Goal: Task Accomplishment & Management: Manage account settings

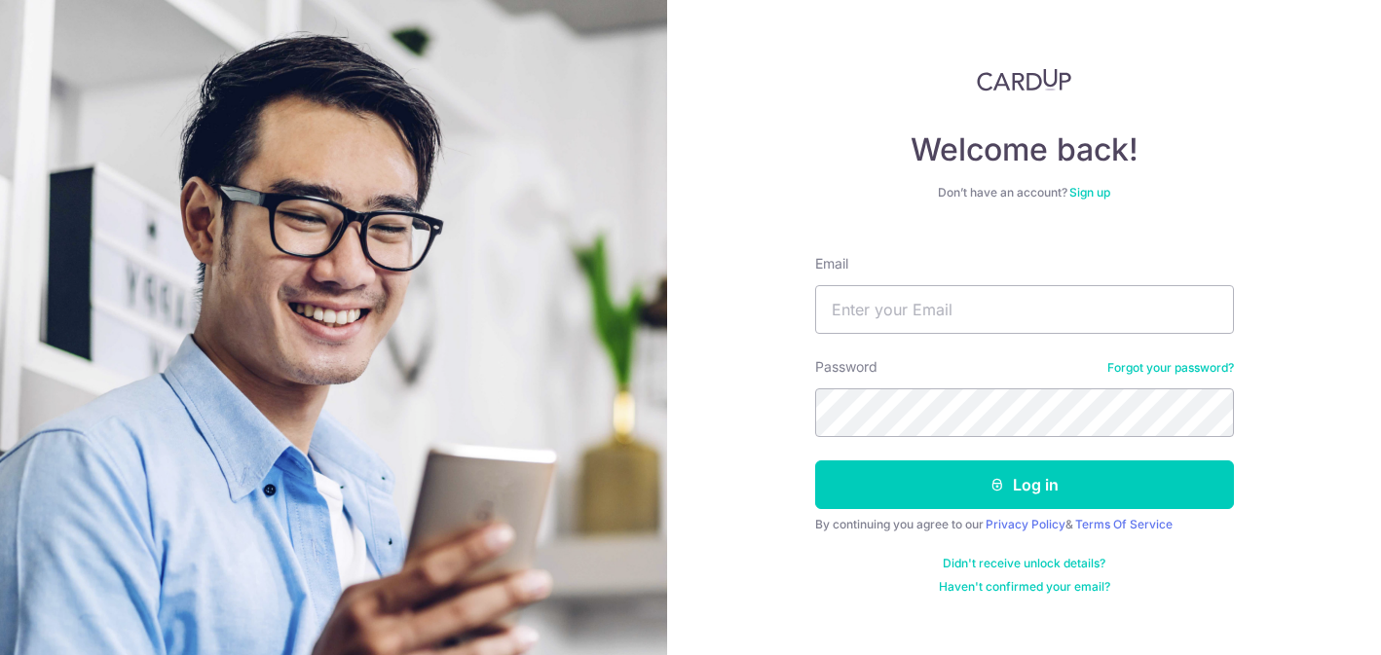
type input "hrainzhao@gmail.com"
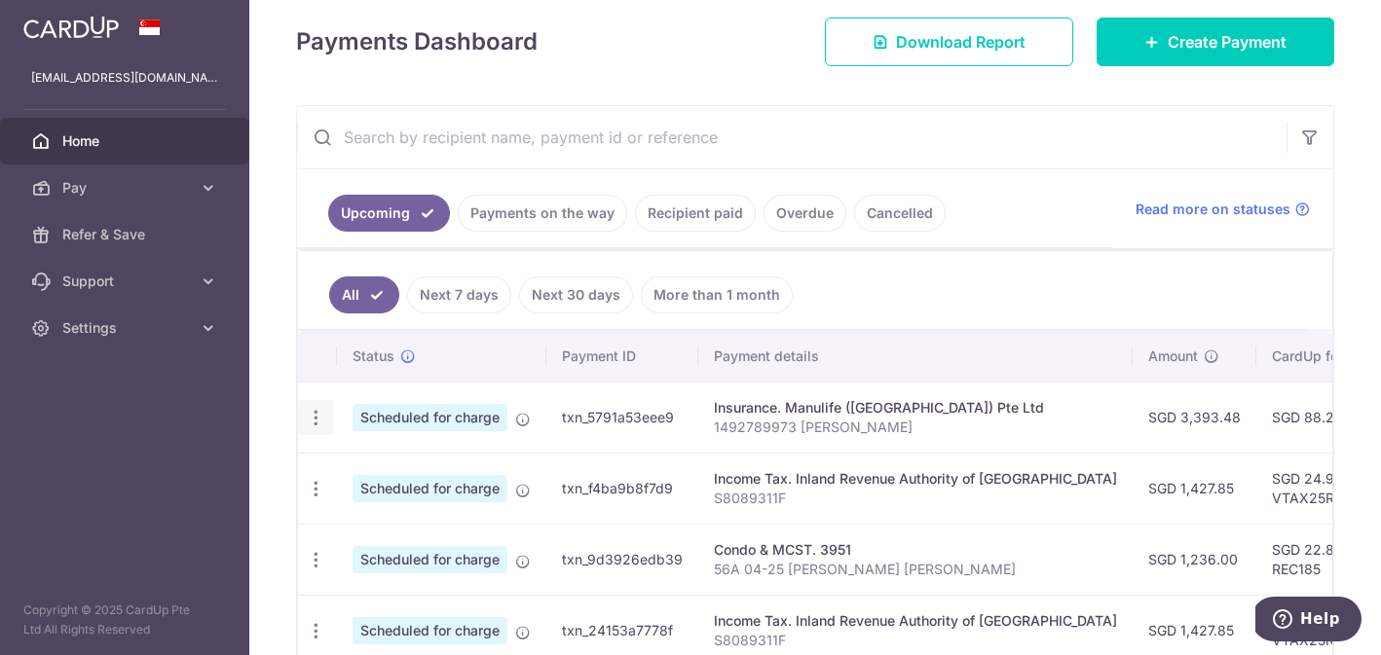
click at [313, 409] on icon "button" at bounding box center [316, 418] width 20 height 20
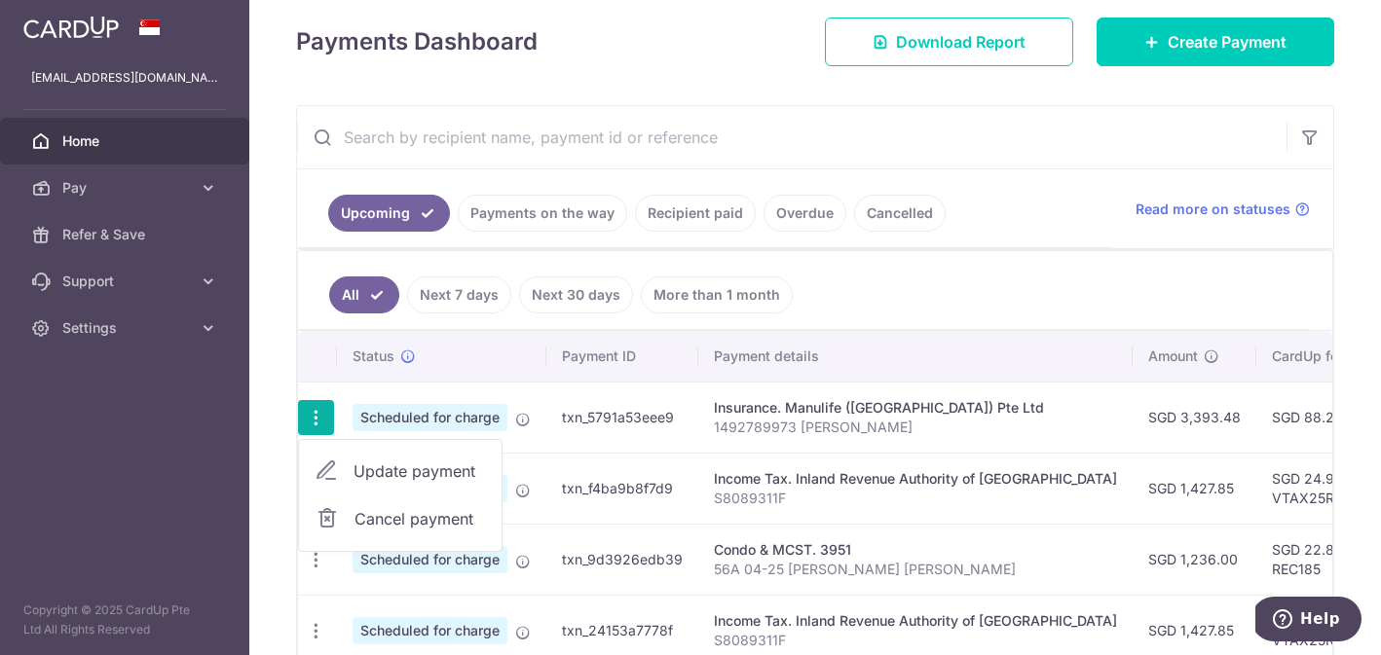
click at [440, 516] on span "Cancel payment" at bounding box center [419, 518] width 130 height 23
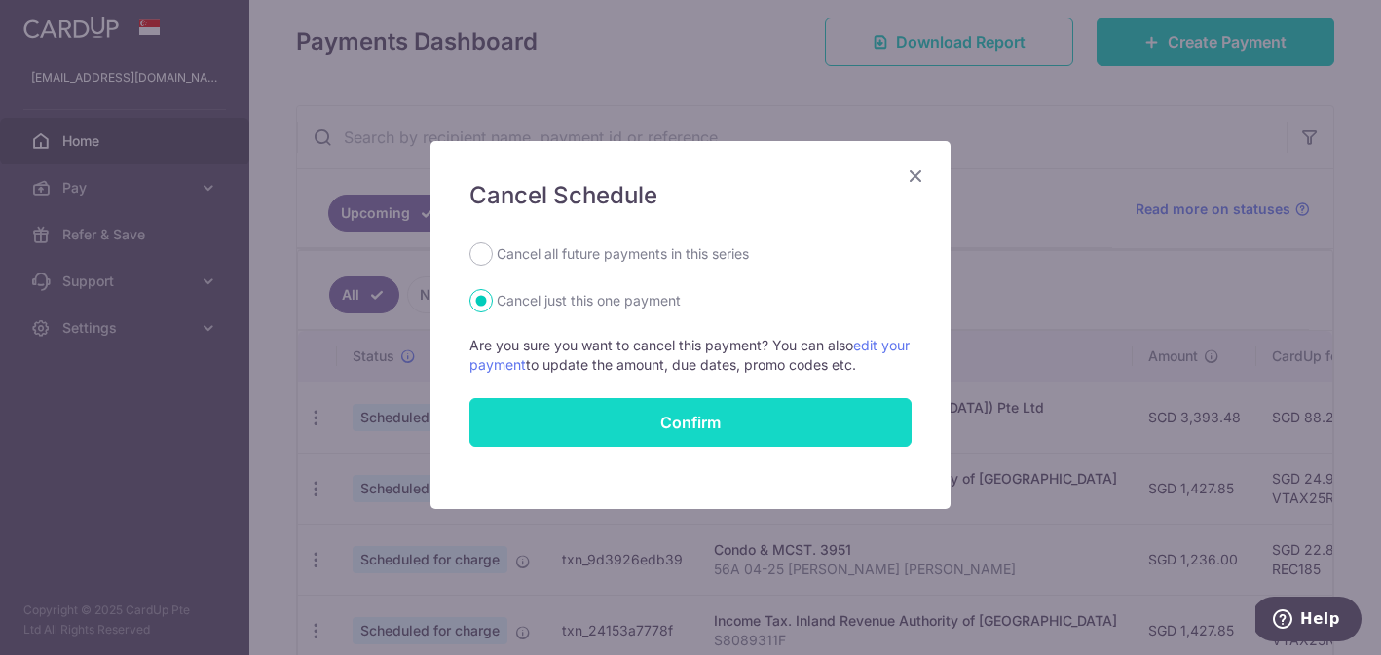
click at [691, 417] on button "Confirm" at bounding box center [690, 422] width 442 height 49
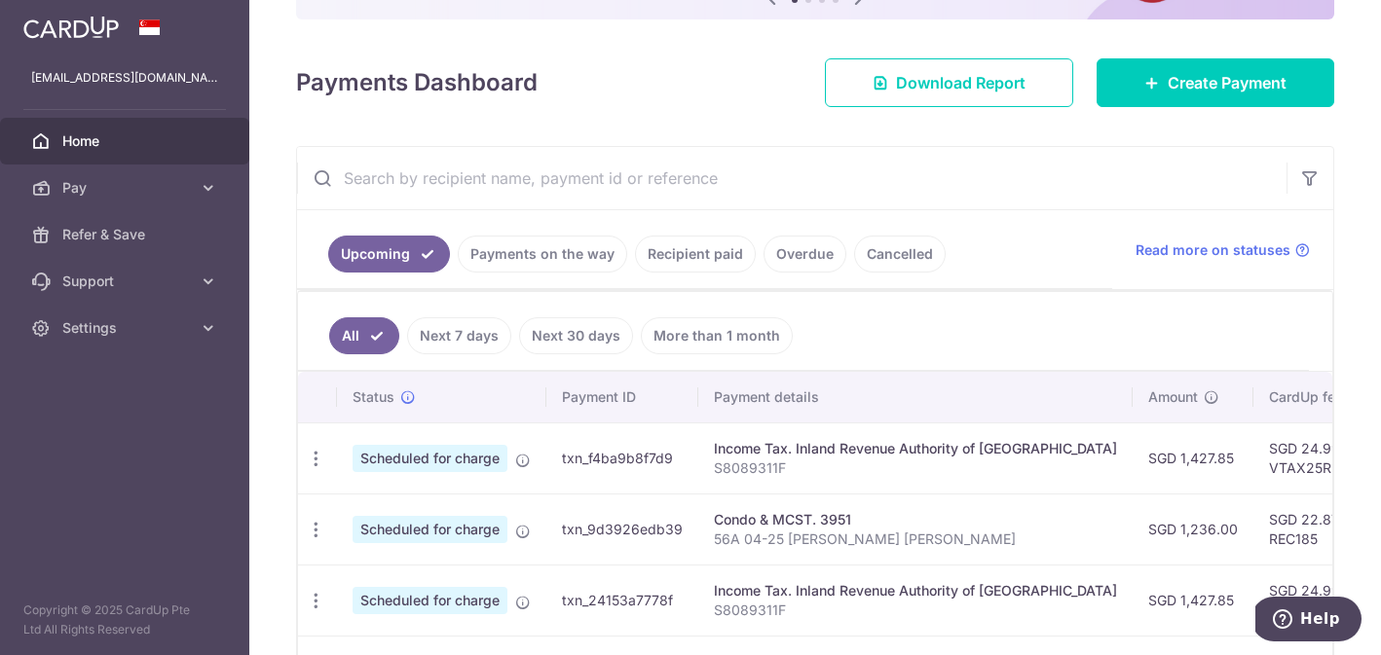
scroll to position [229, 0]
click at [316, 462] on icon "button" at bounding box center [316, 460] width 20 height 20
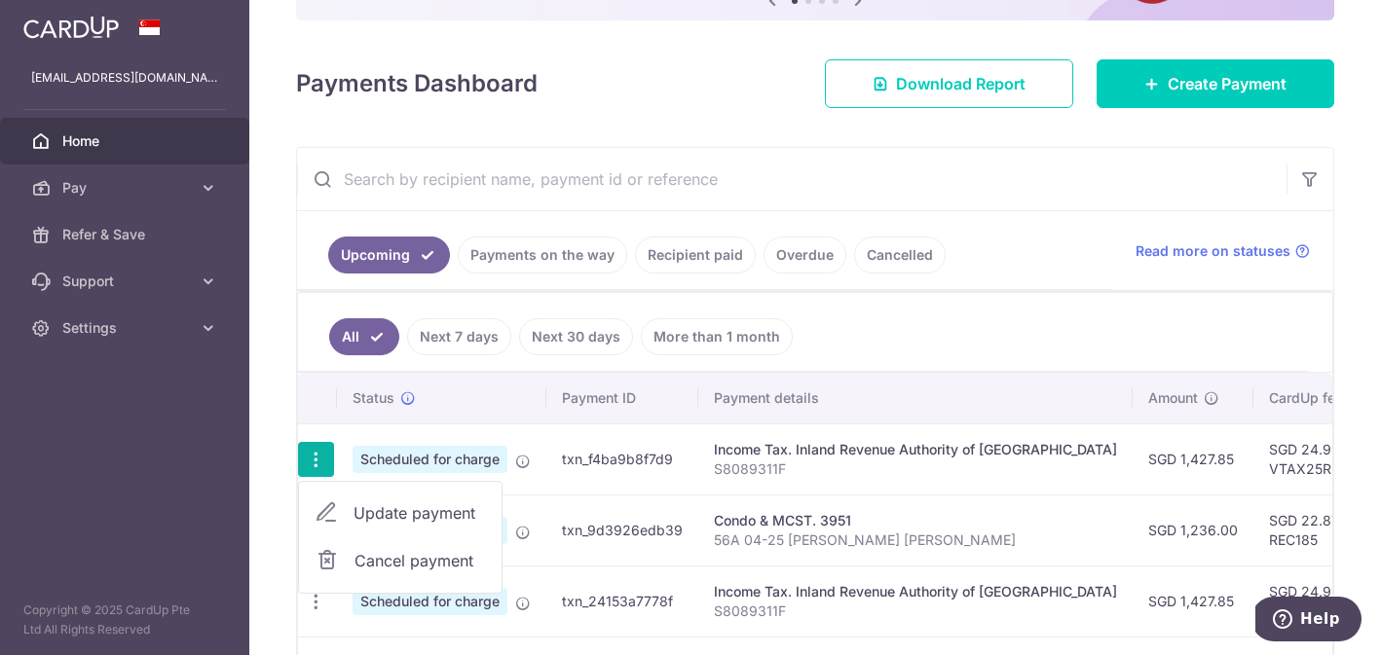
click at [372, 522] on span "Update payment" at bounding box center [420, 513] width 132 height 23
radio input "true"
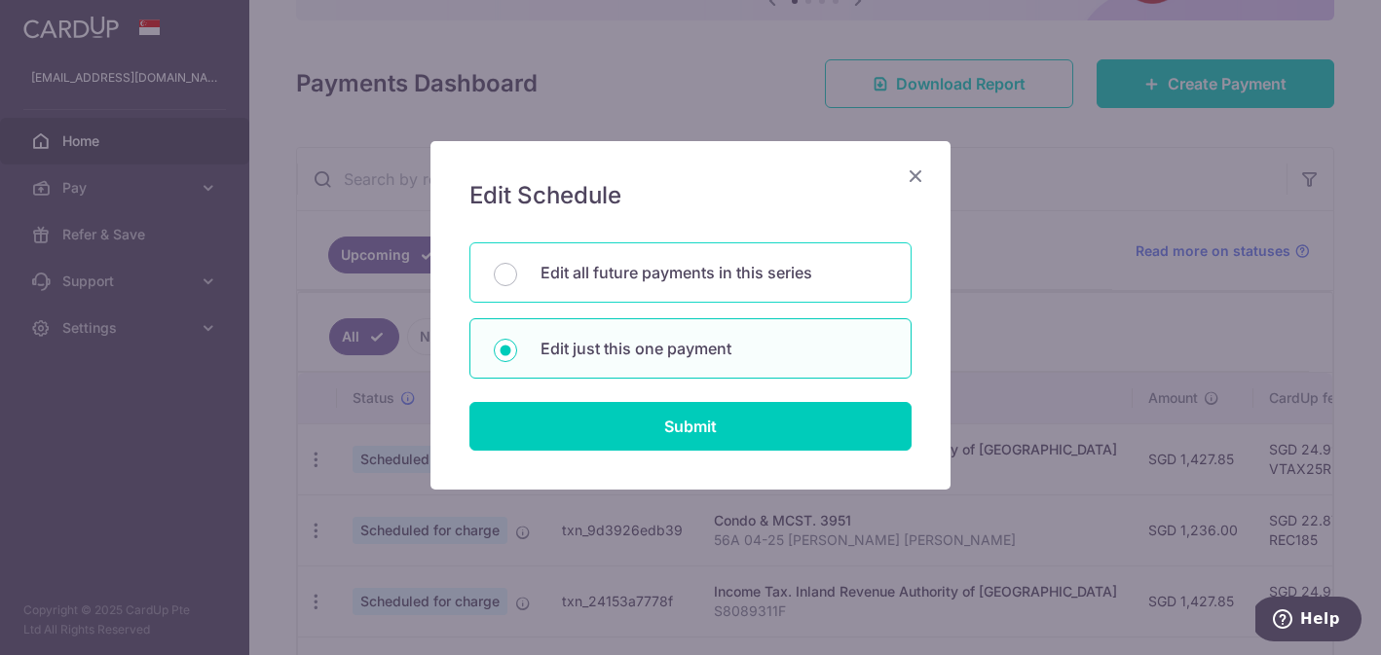
click at [657, 261] on p "Edit all future payments in this series" at bounding box center [713, 272] width 347 height 23
click at [517, 263] on input "Edit all future payments in this series" at bounding box center [505, 274] width 23 height 23
radio input "true"
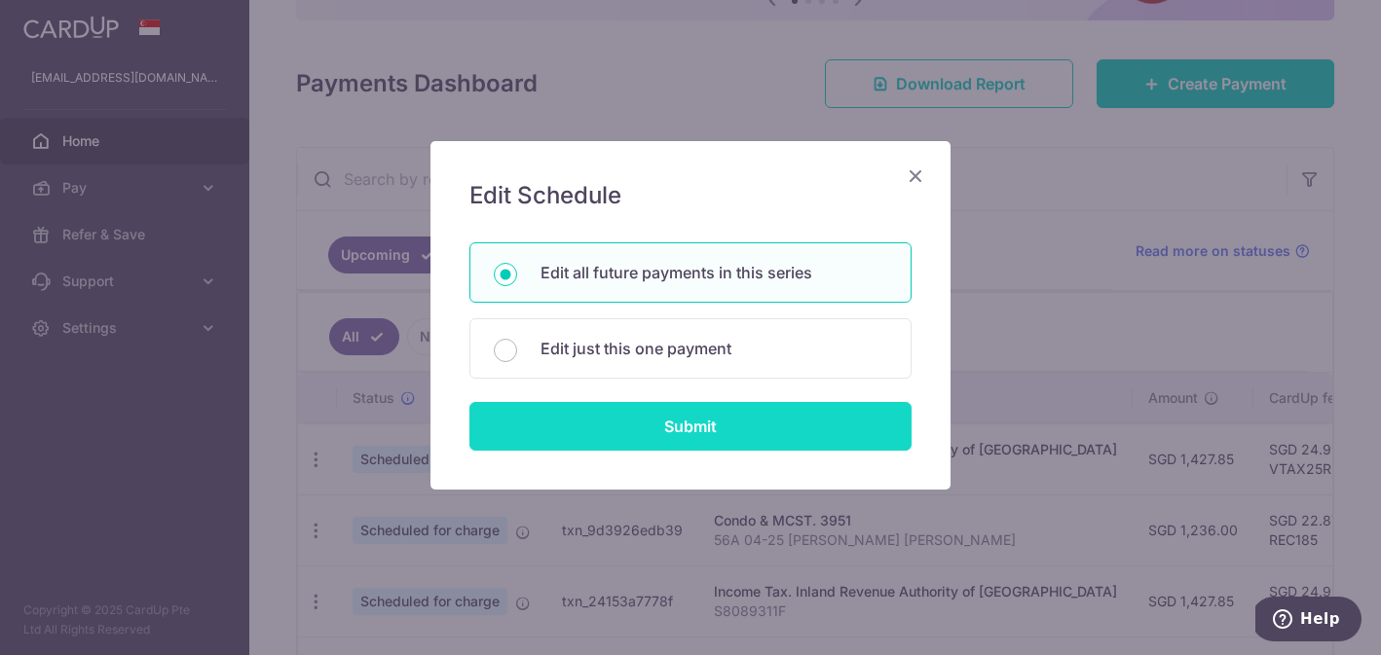
click at [684, 438] on input "Submit" at bounding box center [690, 426] width 442 height 49
radio input "true"
type input "1,427.85"
type input "S8089311F"
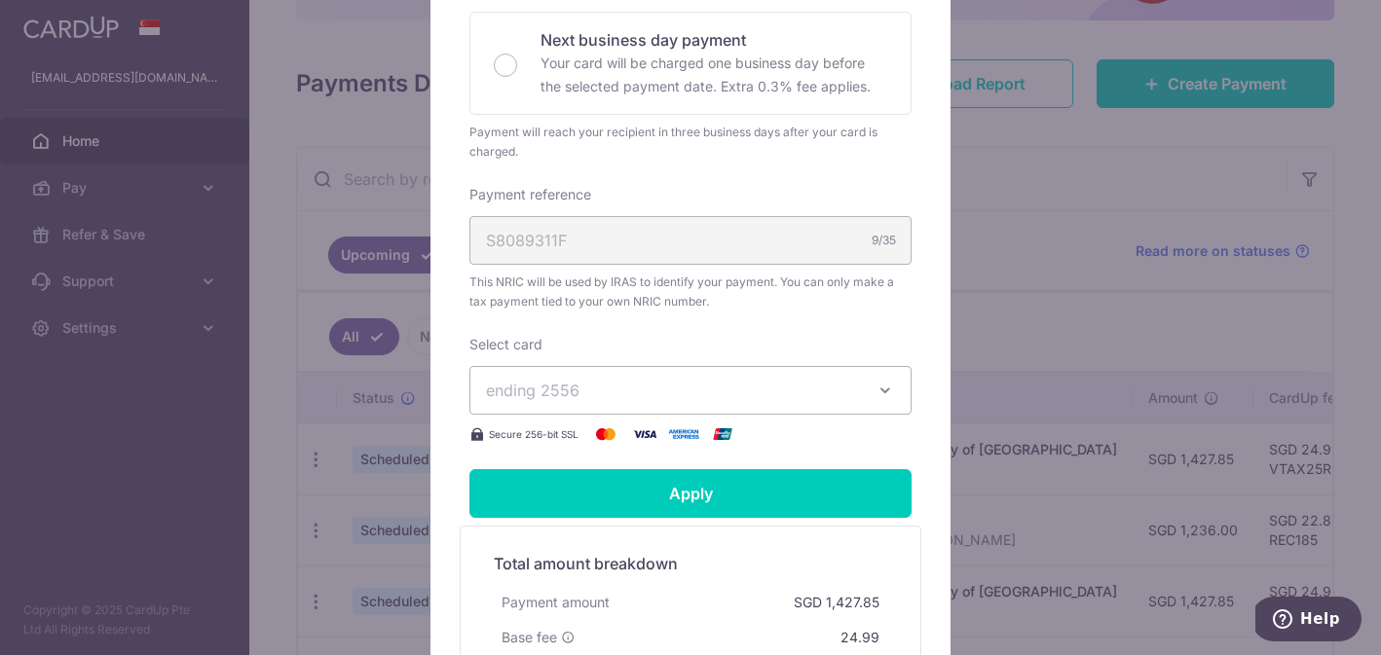
scroll to position [637, 0]
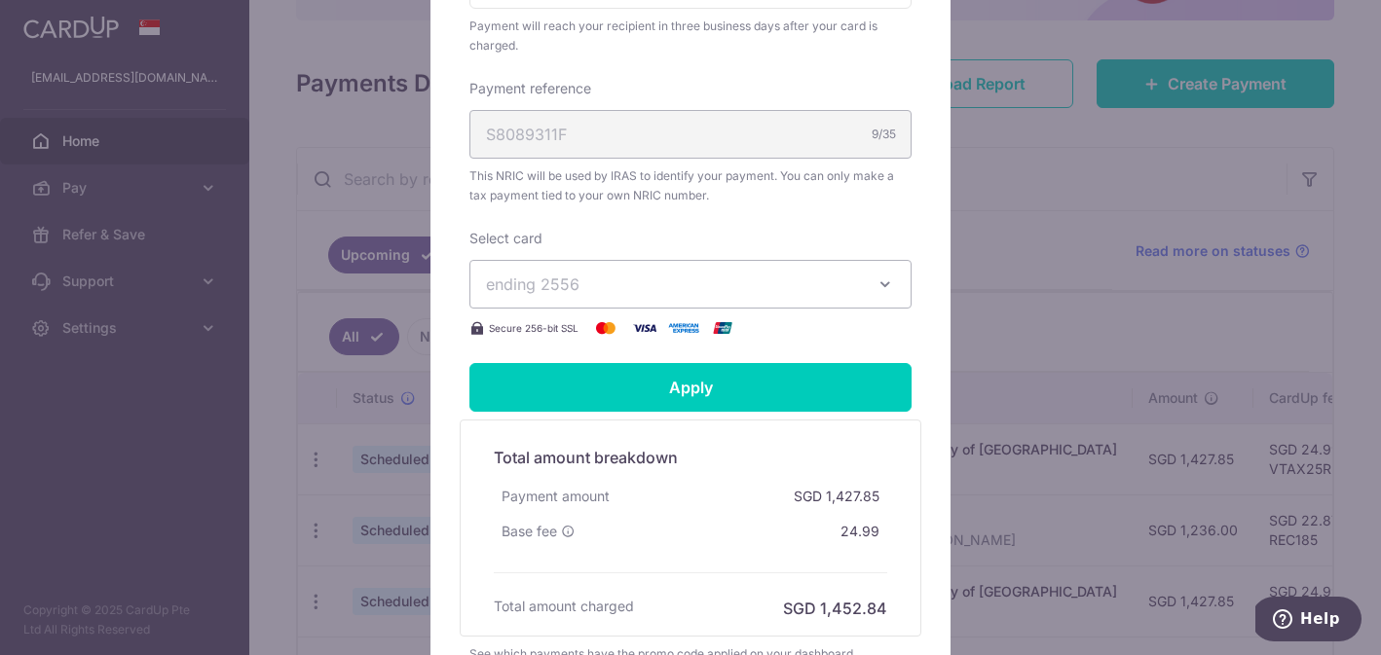
click at [649, 285] on span "ending 2556" at bounding box center [673, 284] width 374 height 23
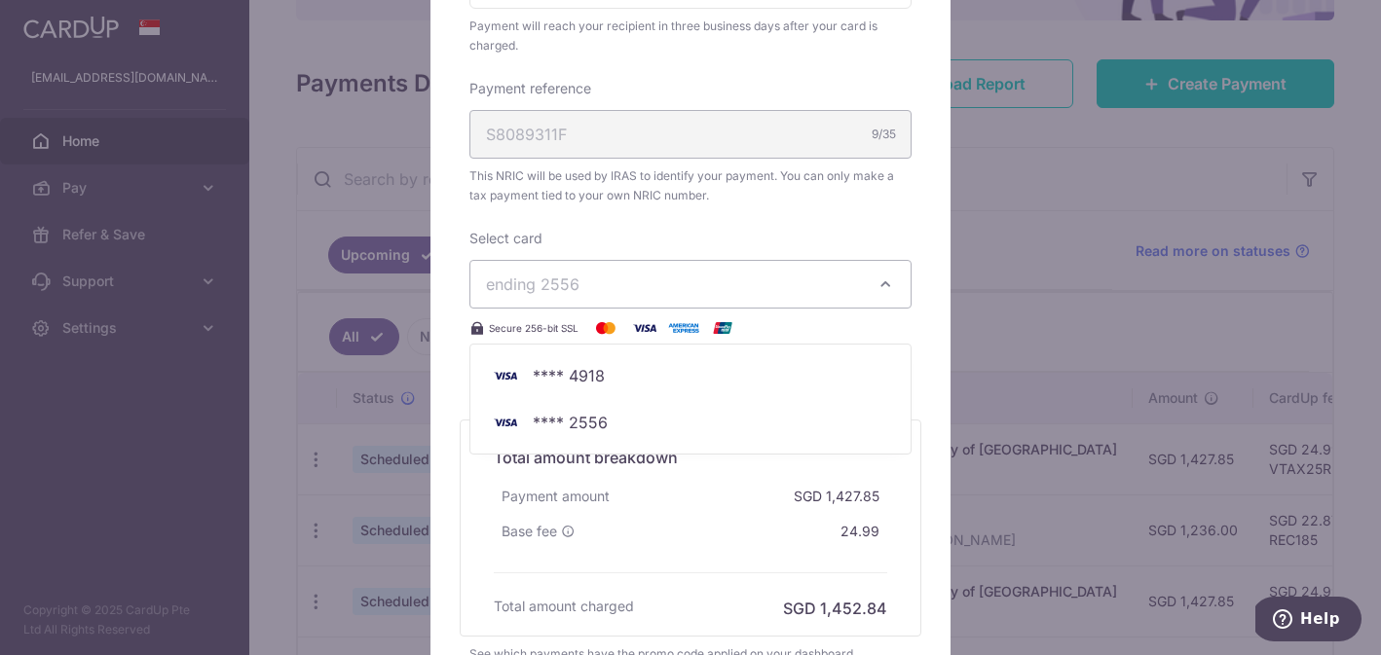
click at [232, 427] on div "Edit payment By clicking apply, you will make changes to all 6 payments to Inla…" at bounding box center [690, 327] width 1381 height 655
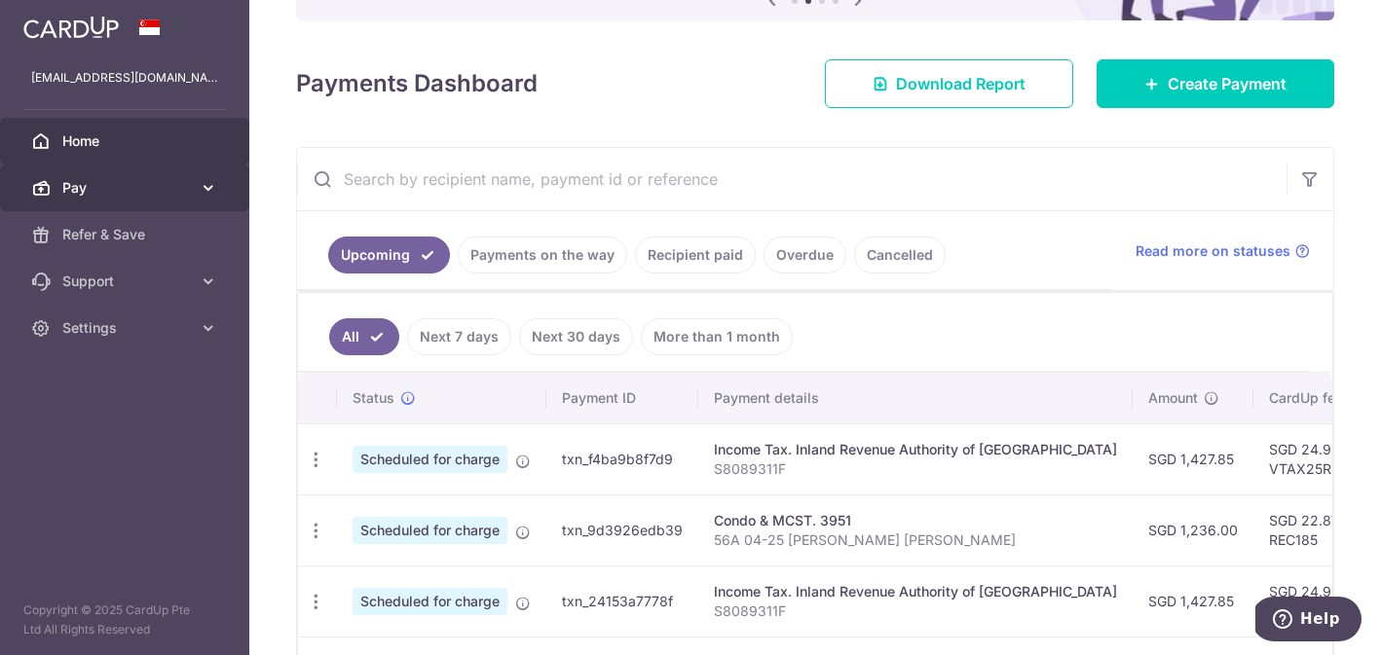
click at [164, 188] on span "Pay" at bounding box center [126, 187] width 129 height 19
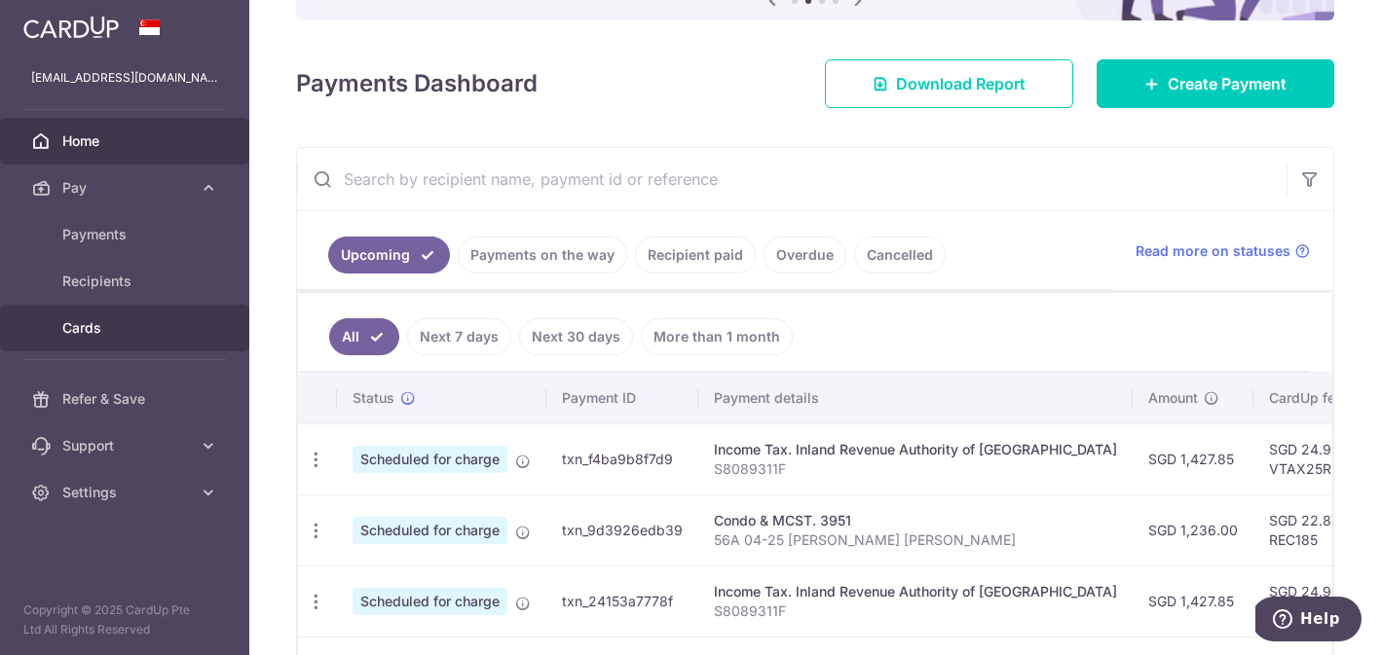
click at [109, 329] on span "Cards" at bounding box center [126, 327] width 129 height 19
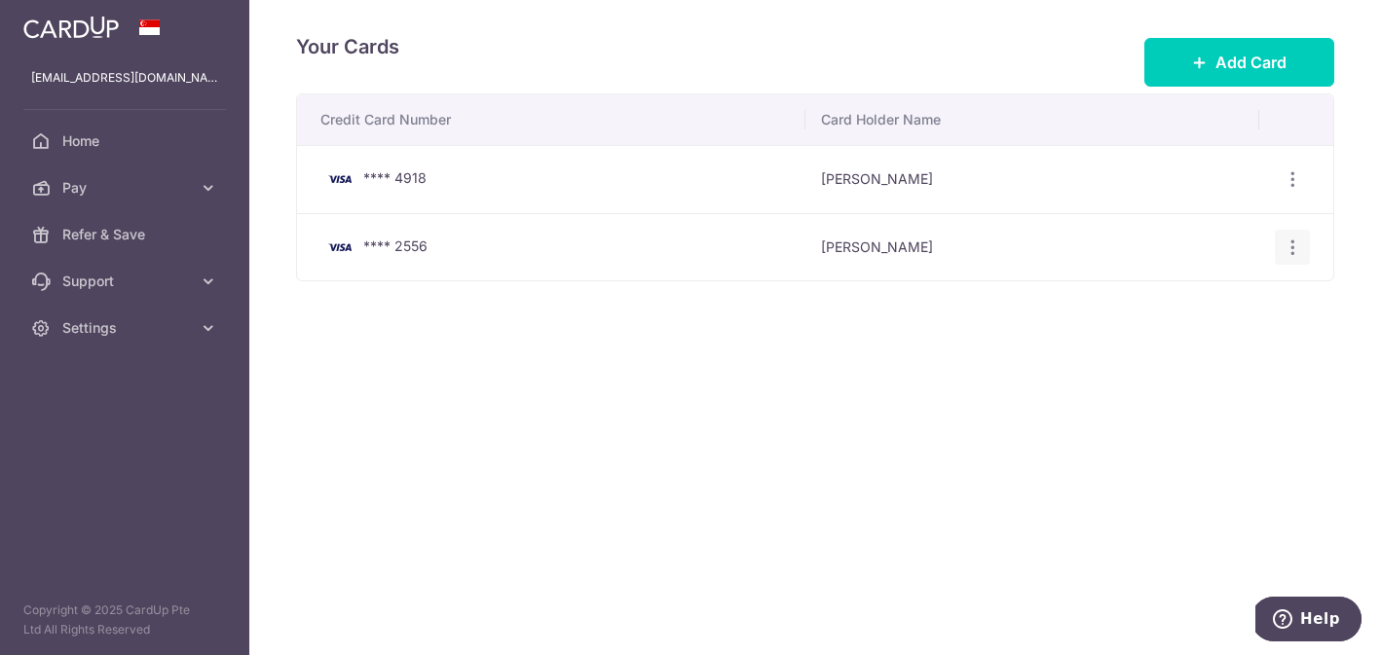
click at [1298, 249] on icon "button" at bounding box center [1293, 248] width 20 height 20
click at [1197, 349] on span "Delete" at bounding box center [1227, 347] width 132 height 23
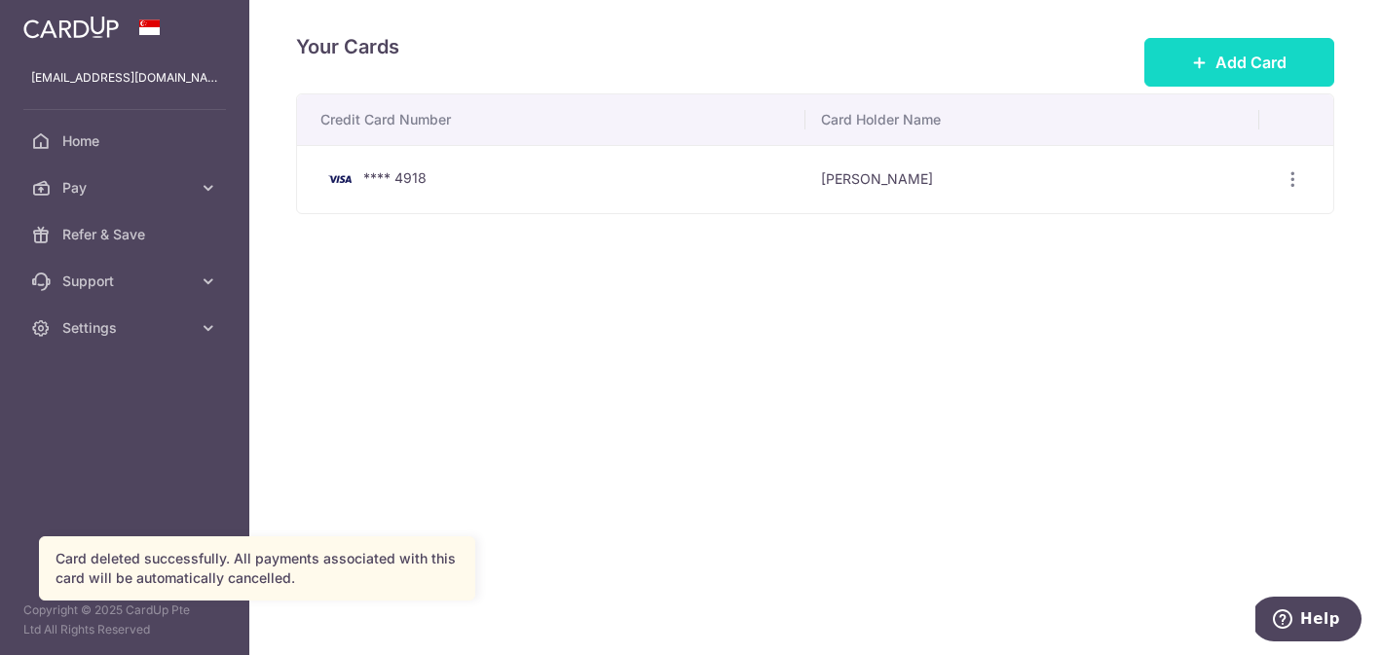
click at [1228, 57] on span "Add Card" at bounding box center [1250, 62] width 71 height 23
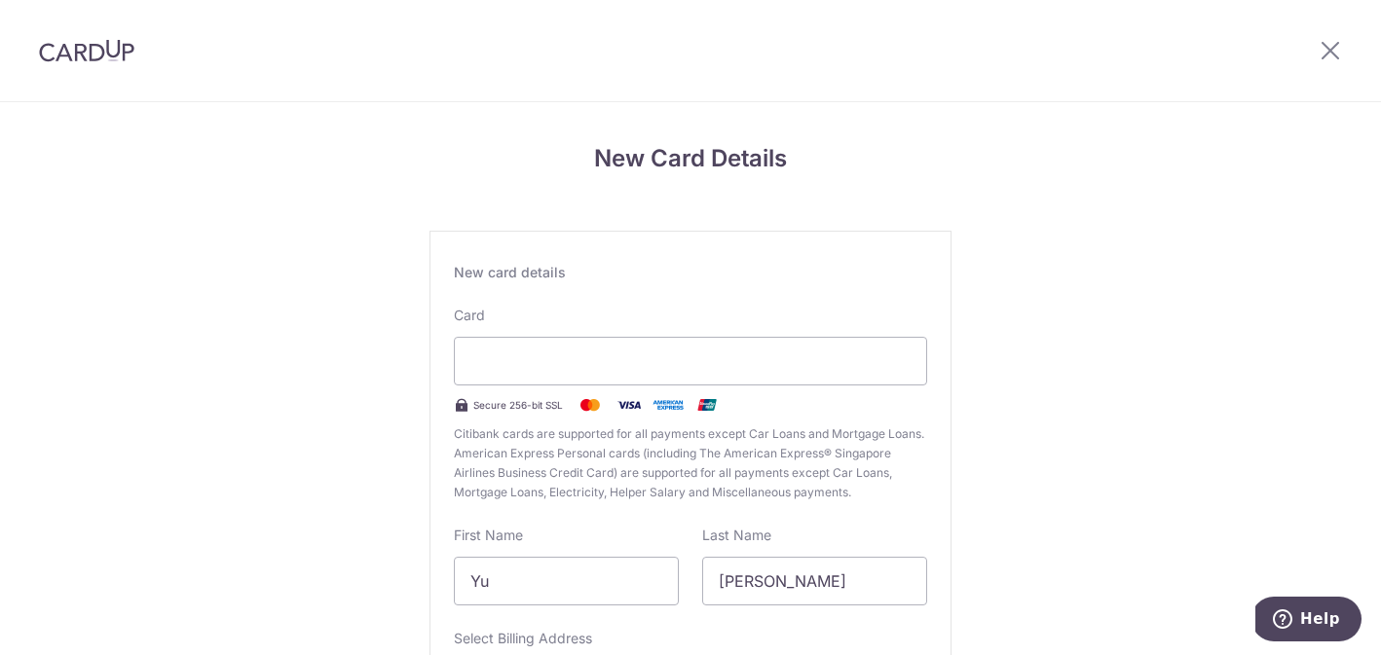
type input "[PERSON_NAME]"
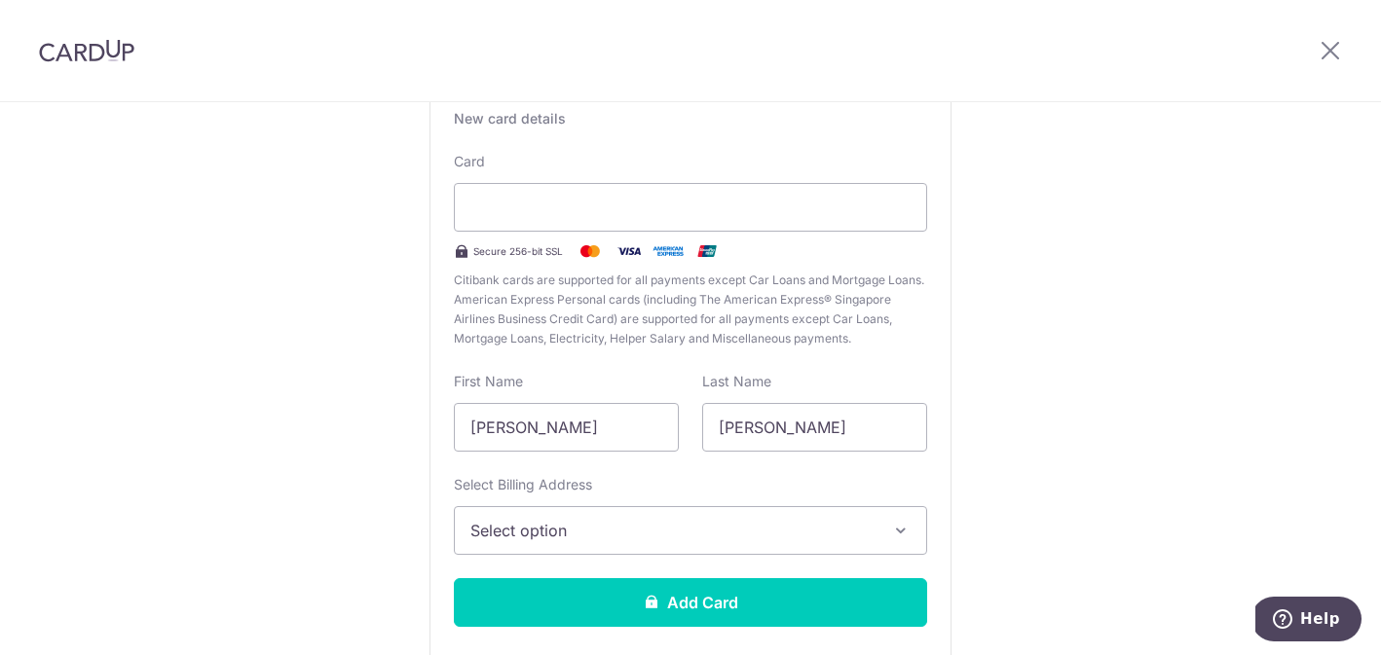
scroll to position [251, 0]
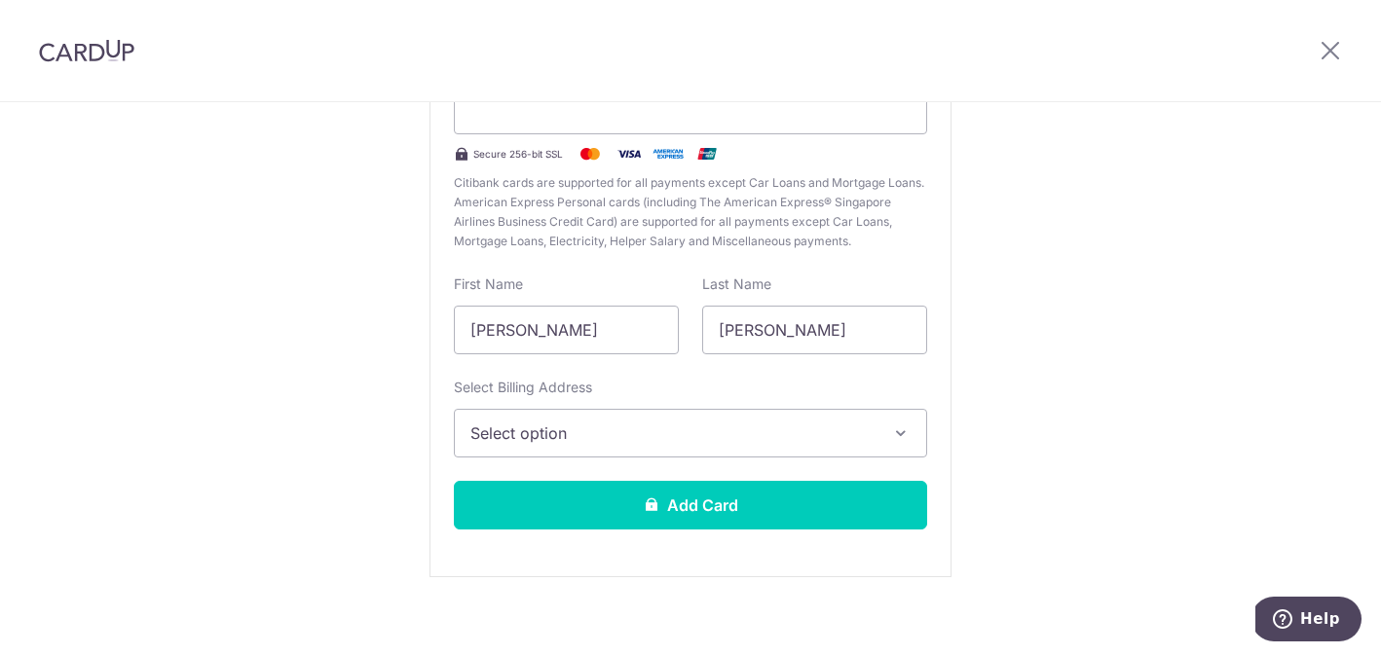
click at [690, 449] on button "Select option" at bounding box center [690, 433] width 473 height 49
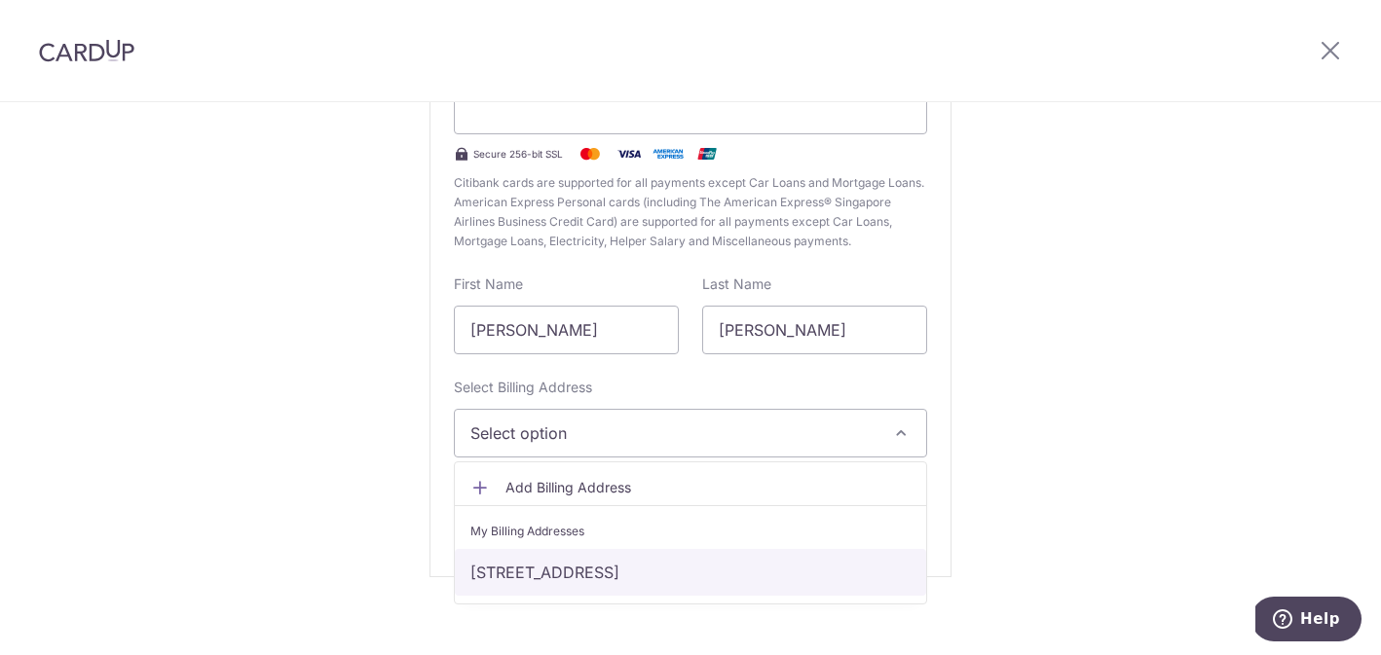
click at [664, 569] on link "56 Lakeside Drive, #04-25, Singapore, Singapore, Singapore-648318" at bounding box center [690, 572] width 471 height 47
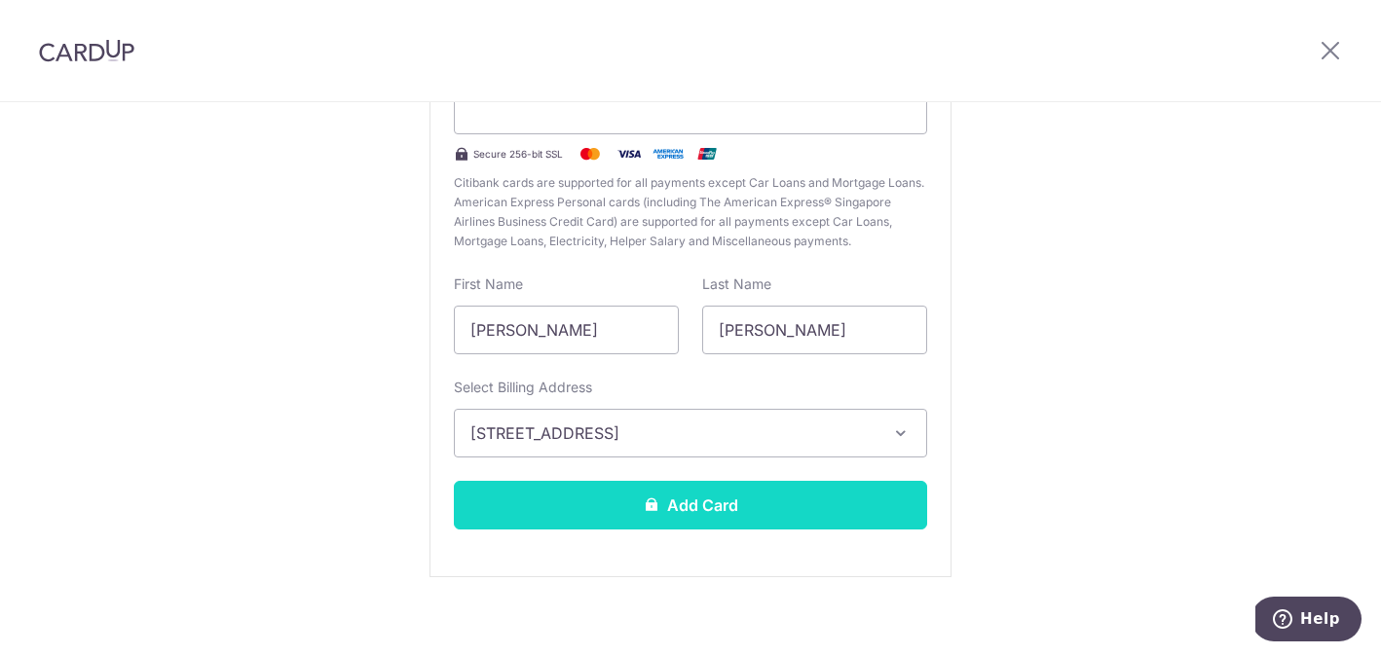
click at [700, 504] on button "Add Card" at bounding box center [690, 505] width 473 height 49
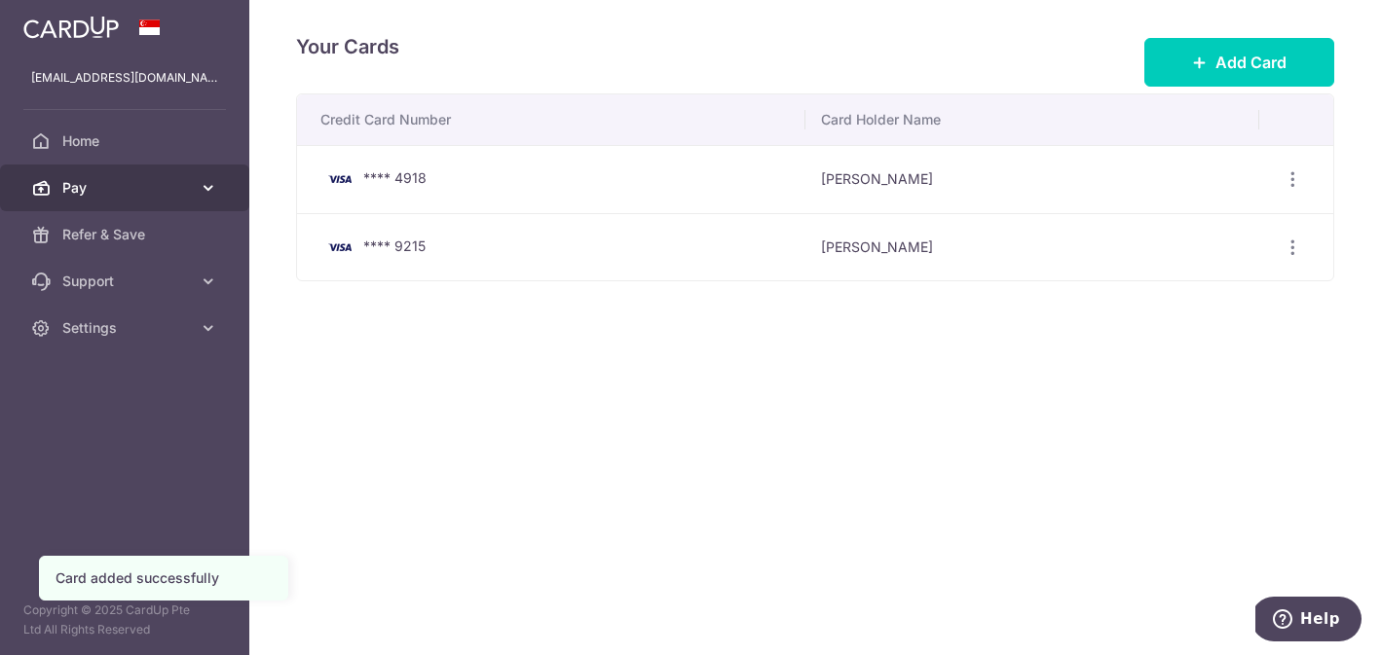
click at [130, 190] on span "Pay" at bounding box center [126, 187] width 129 height 19
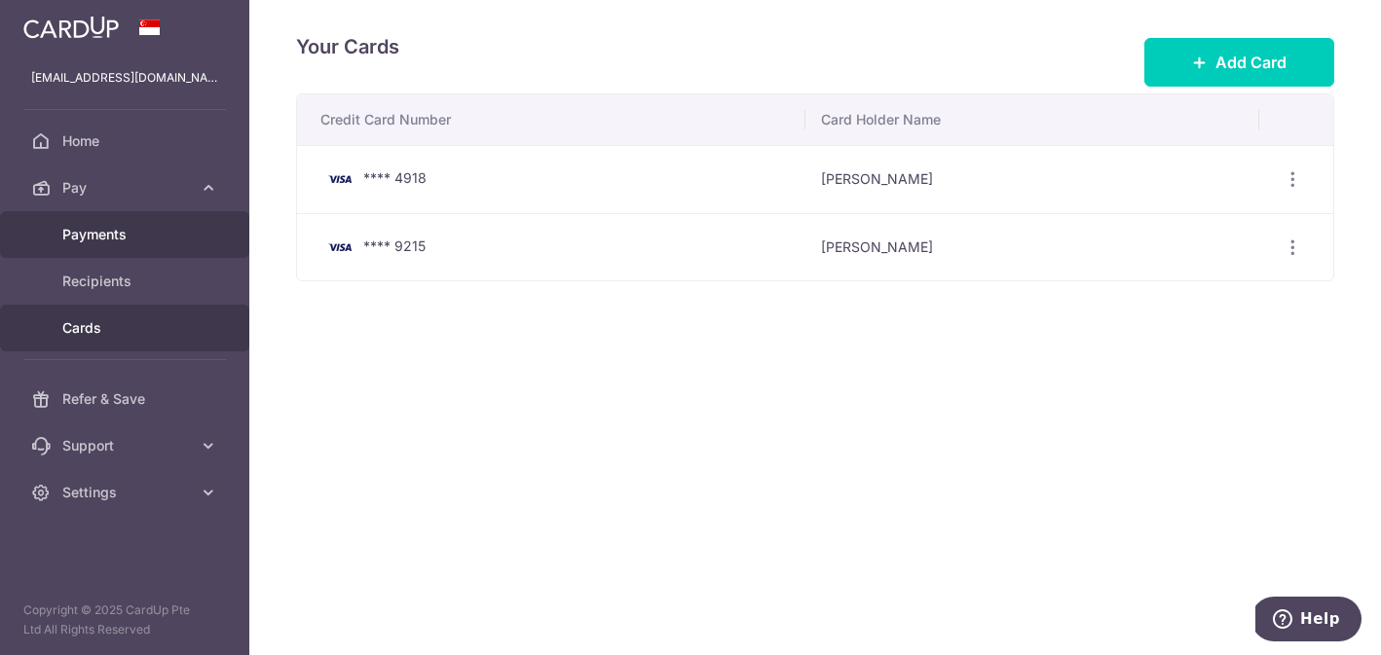
click at [128, 232] on span "Payments" at bounding box center [126, 234] width 129 height 19
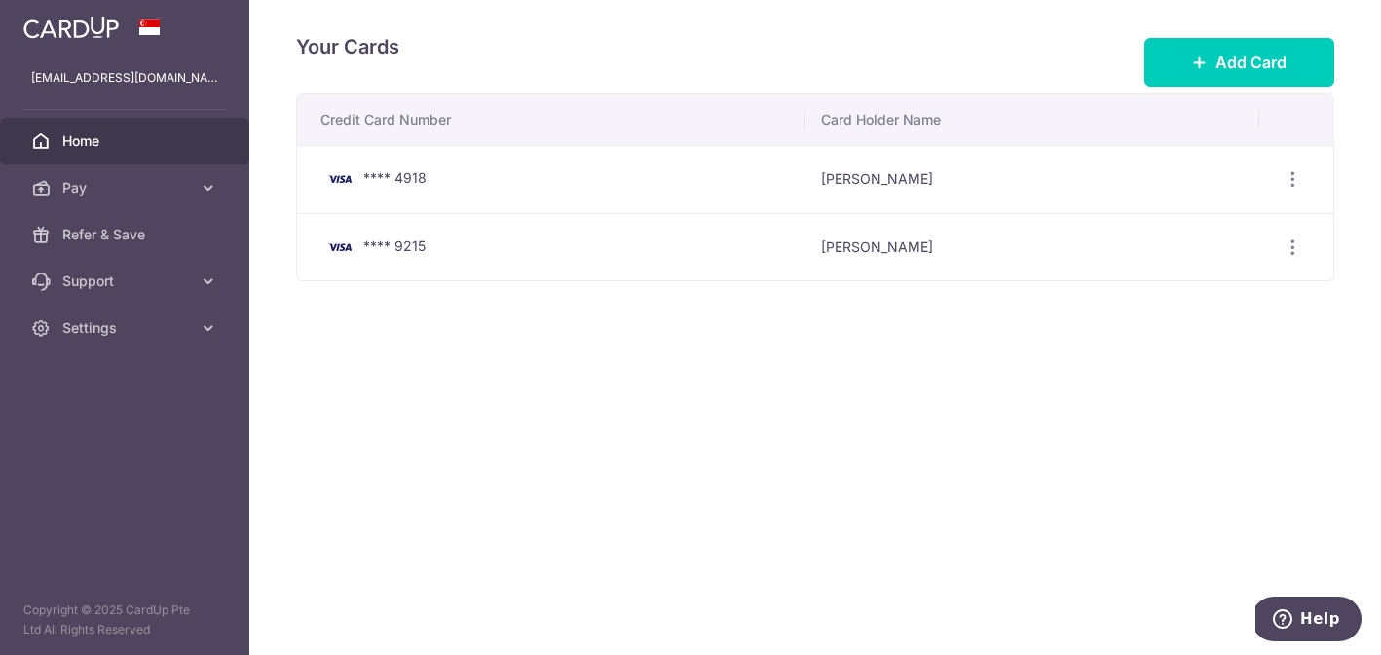
click at [135, 138] on span "Home" at bounding box center [126, 140] width 129 height 19
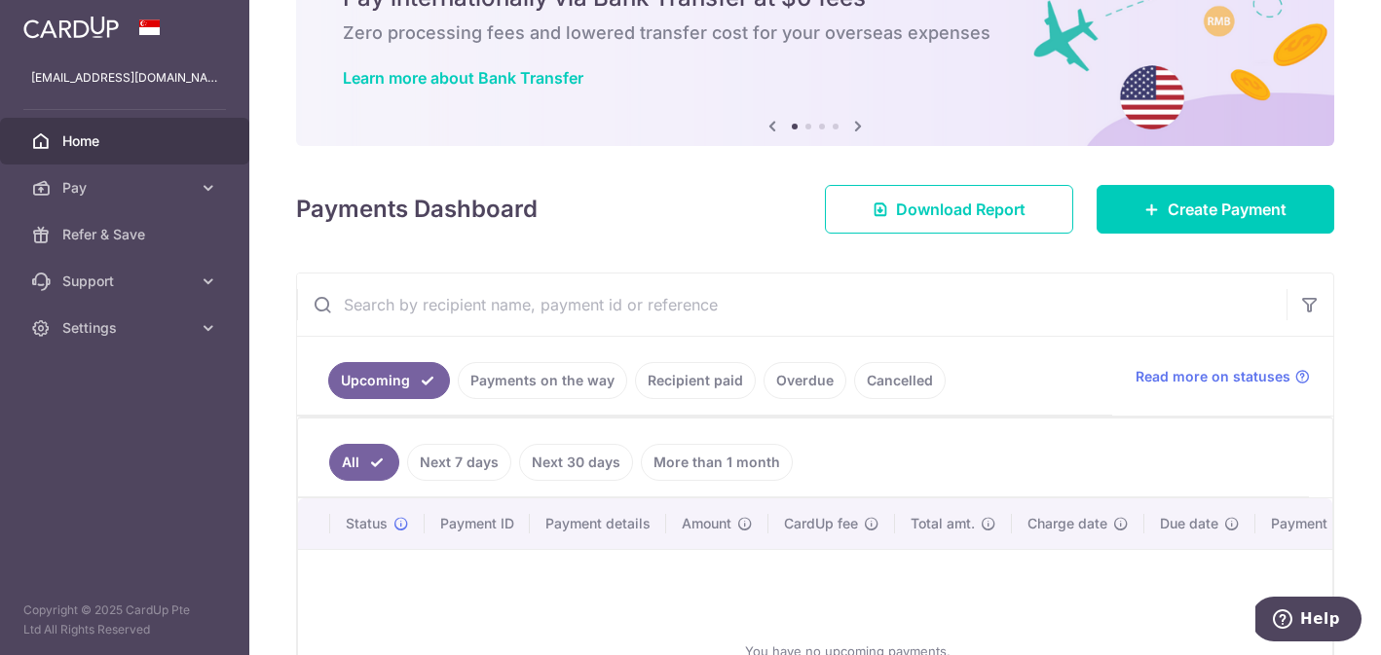
scroll to position [73, 0]
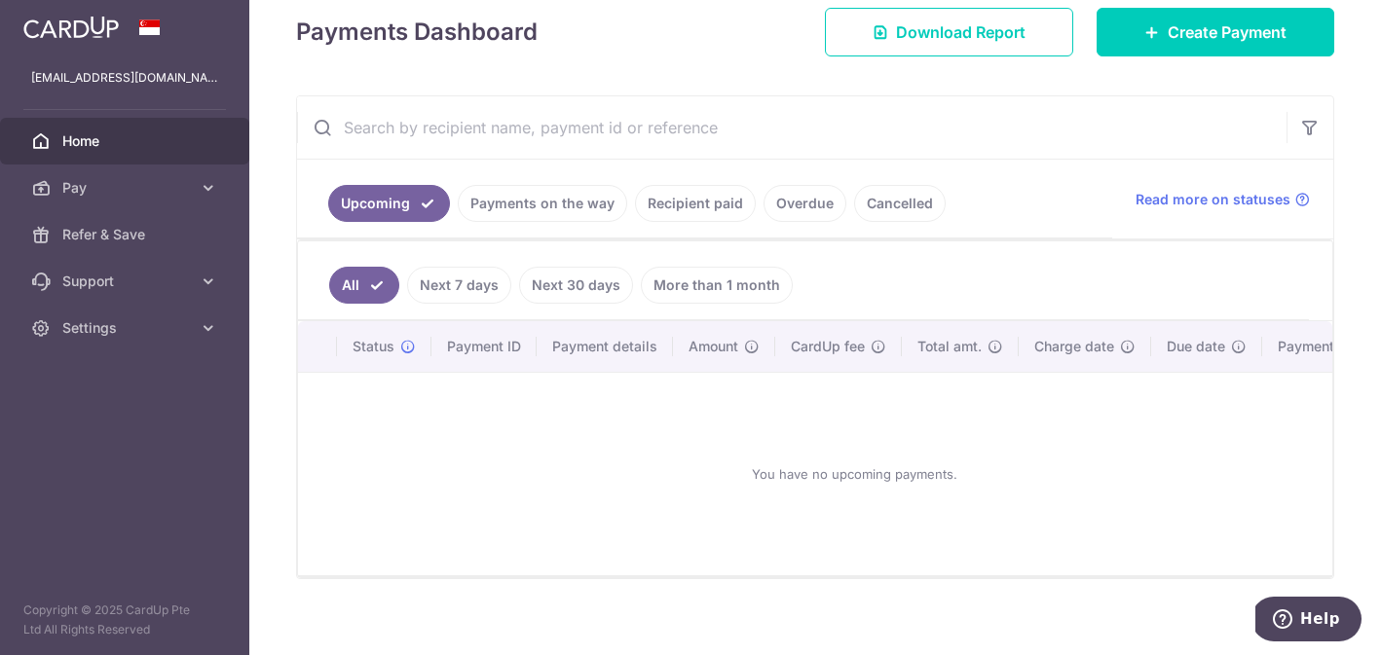
scroll to position [292, 0]
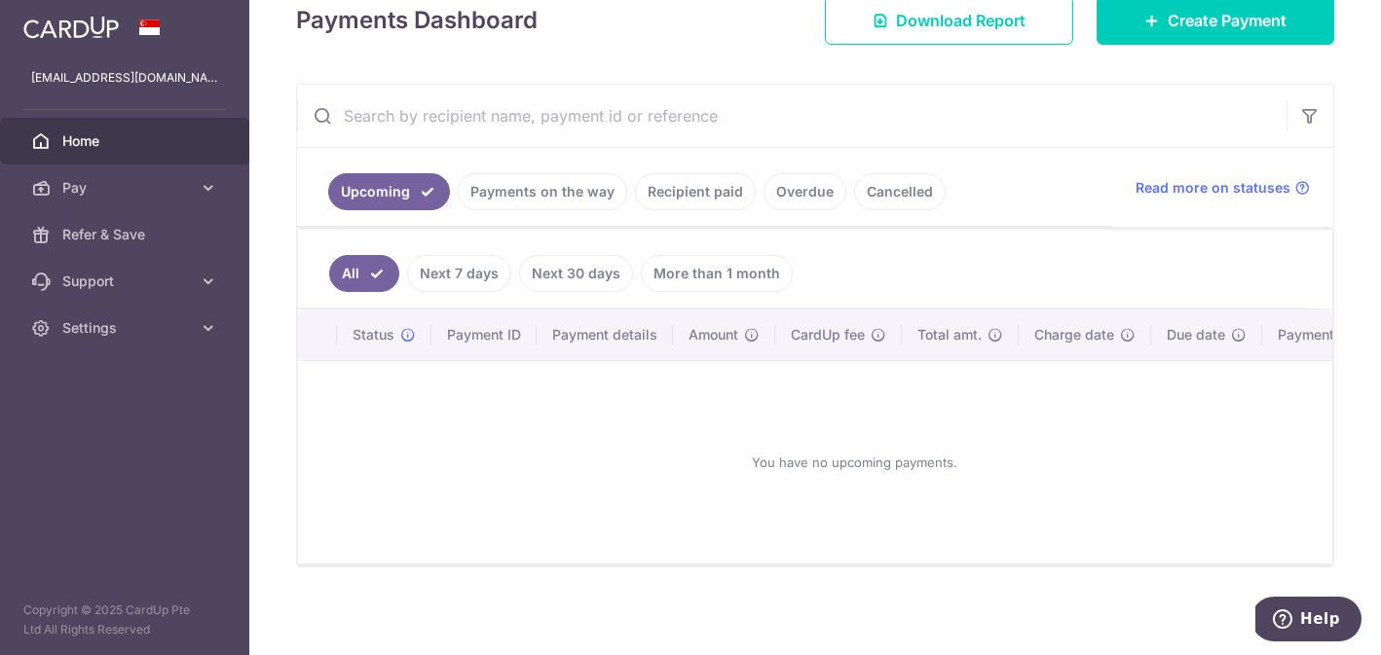
click at [460, 270] on link "Next 7 days" at bounding box center [459, 273] width 104 height 37
click at [614, 278] on link "Next 30 days" at bounding box center [576, 273] width 114 height 37
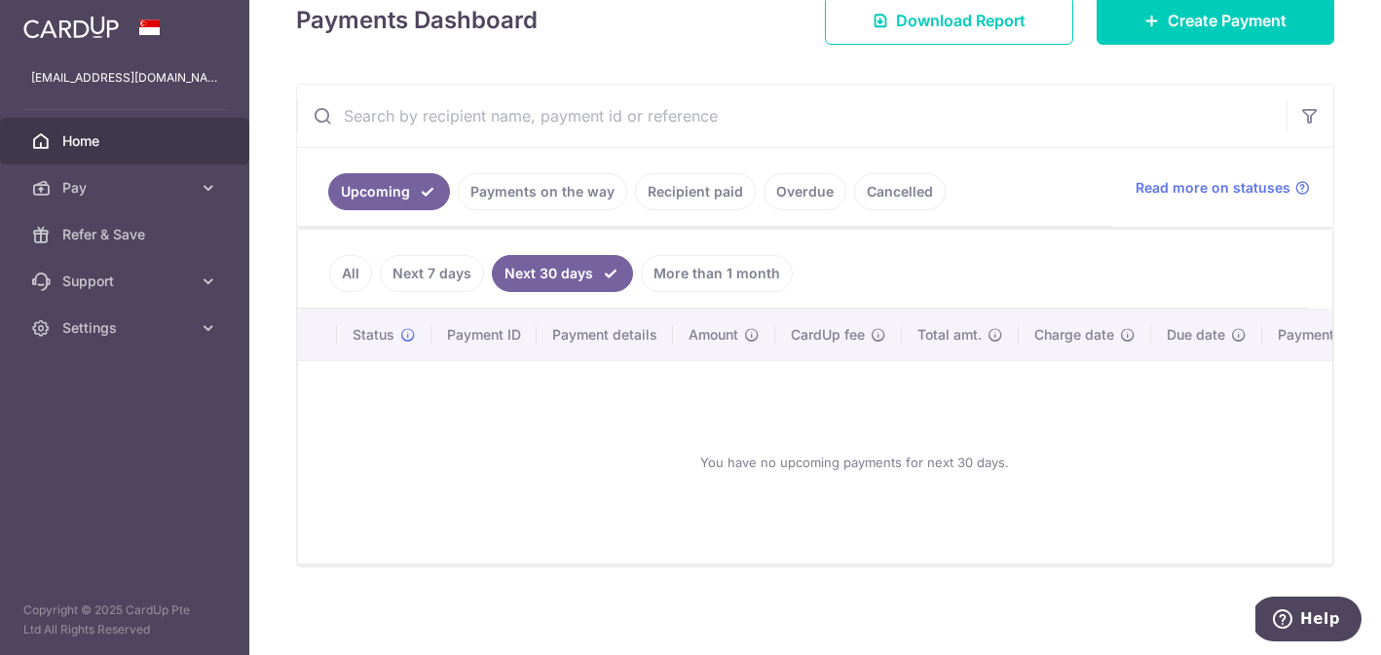
click at [742, 288] on link "More than 1 month" at bounding box center [717, 273] width 152 height 37
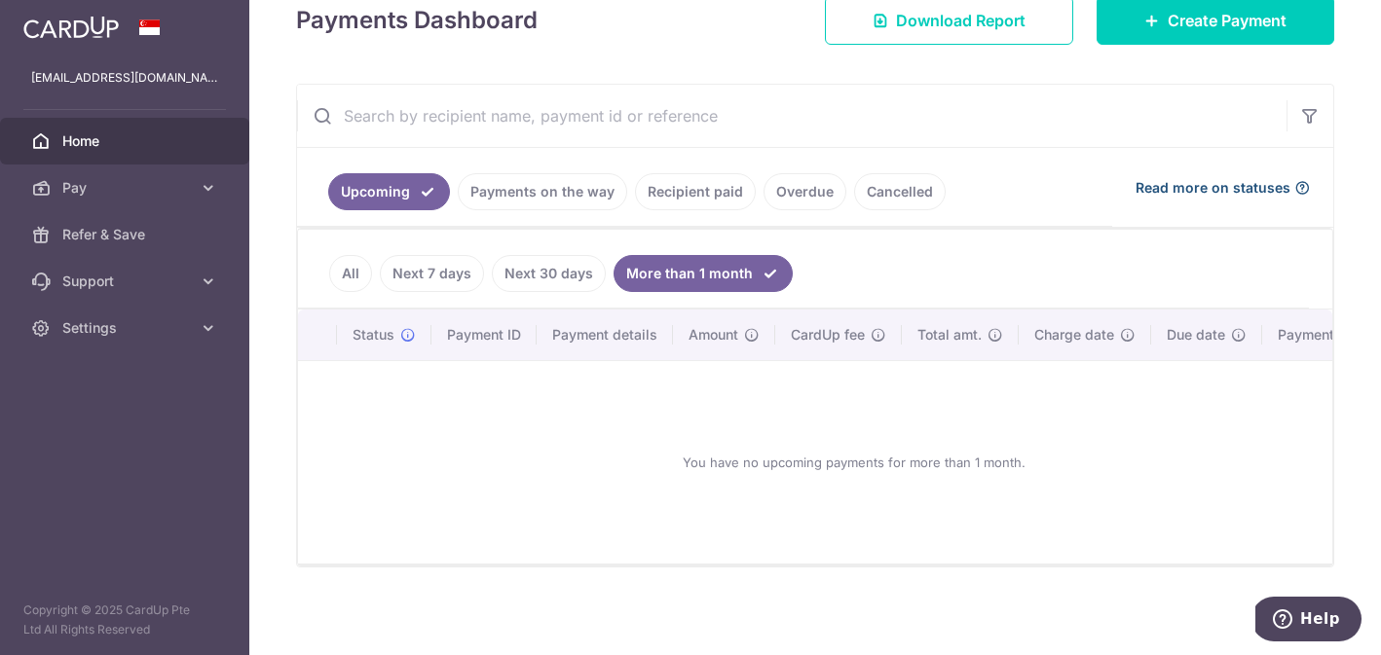
click at [1197, 190] on span "Read more on statuses" at bounding box center [1213, 187] width 155 height 19
click at [424, 277] on link "Next 7 days" at bounding box center [432, 273] width 104 height 37
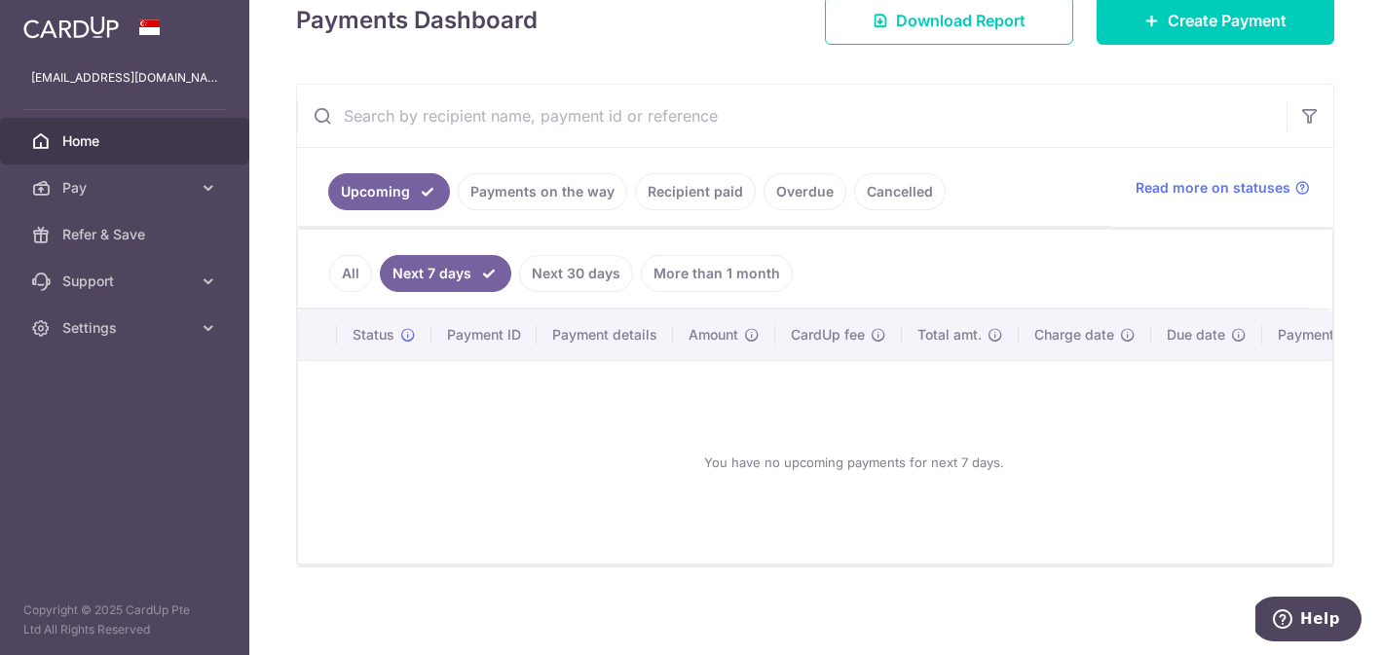
click at [342, 287] on link "All" at bounding box center [350, 273] width 43 height 37
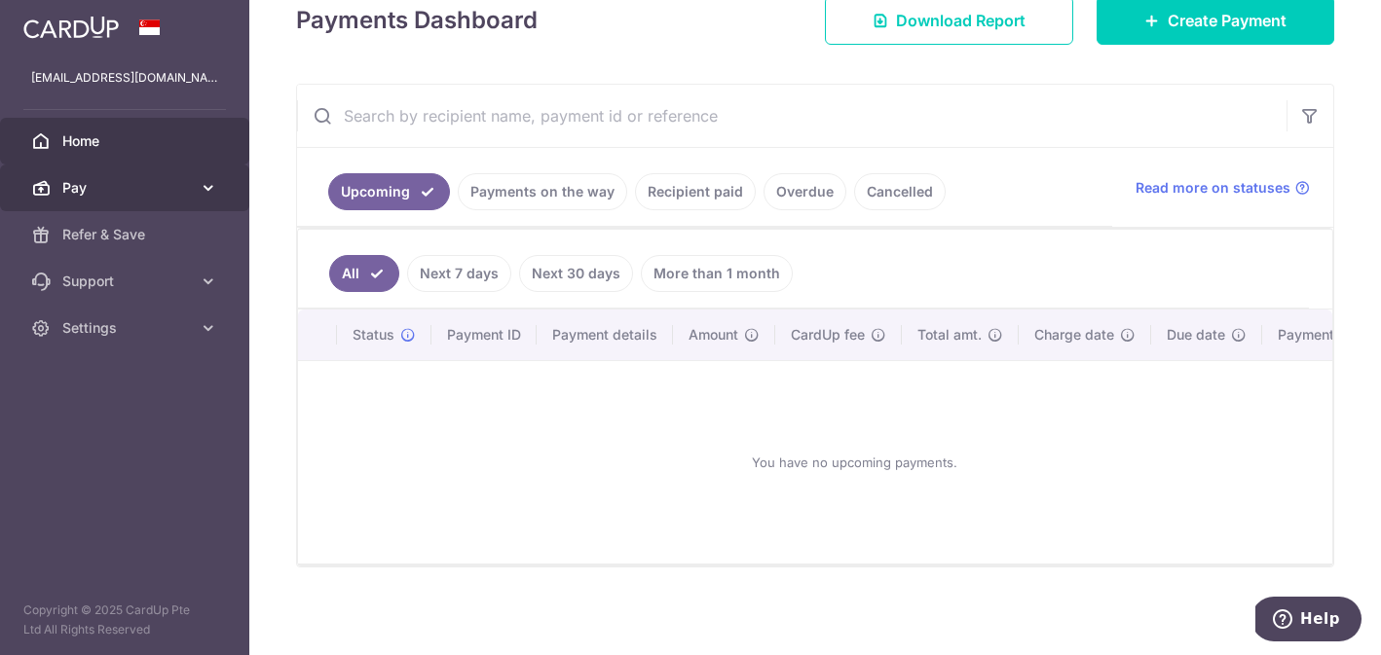
click at [162, 188] on span "Pay" at bounding box center [126, 187] width 129 height 19
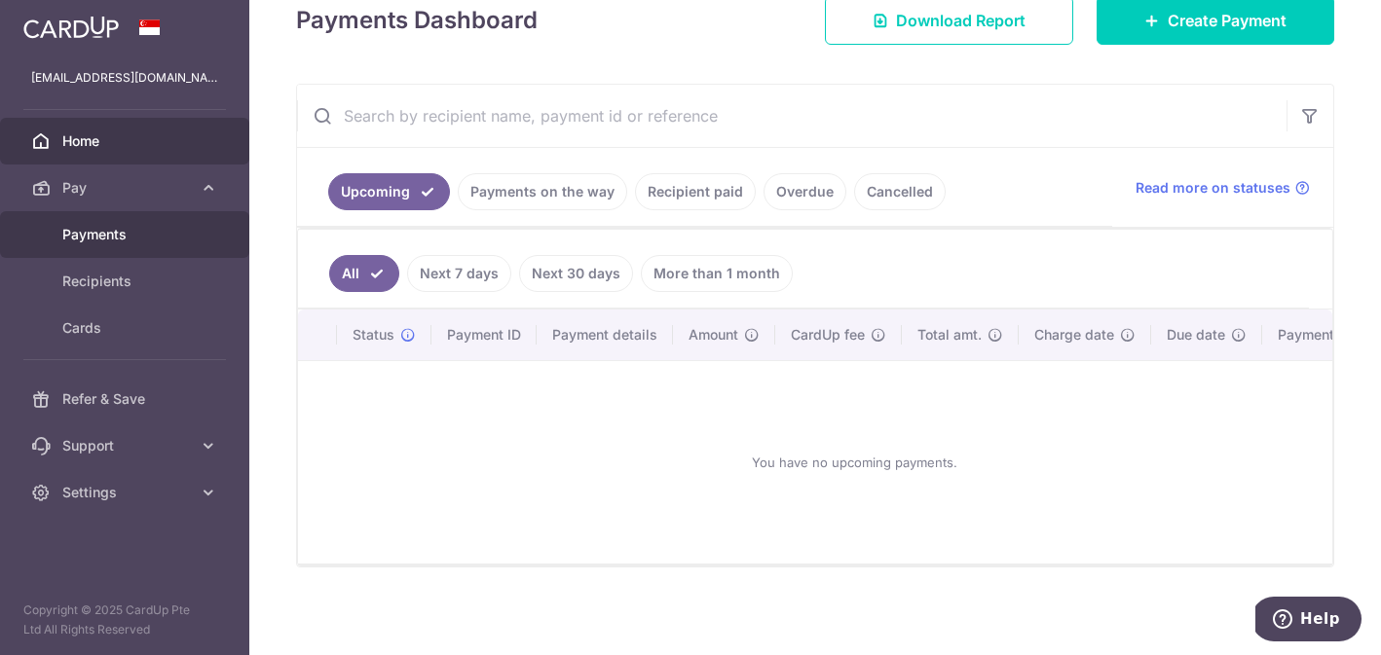
click at [161, 233] on span "Payments" at bounding box center [126, 234] width 129 height 19
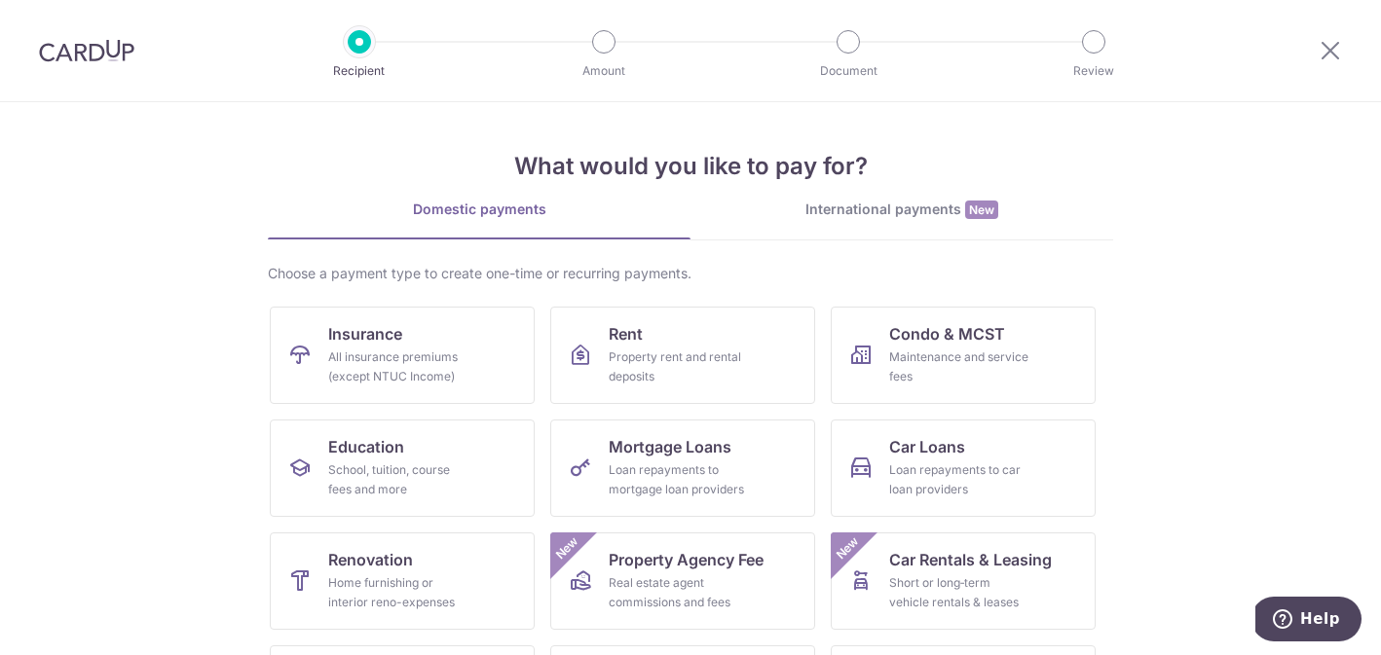
click at [836, 218] on div "International payments New" at bounding box center [901, 210] width 423 height 20
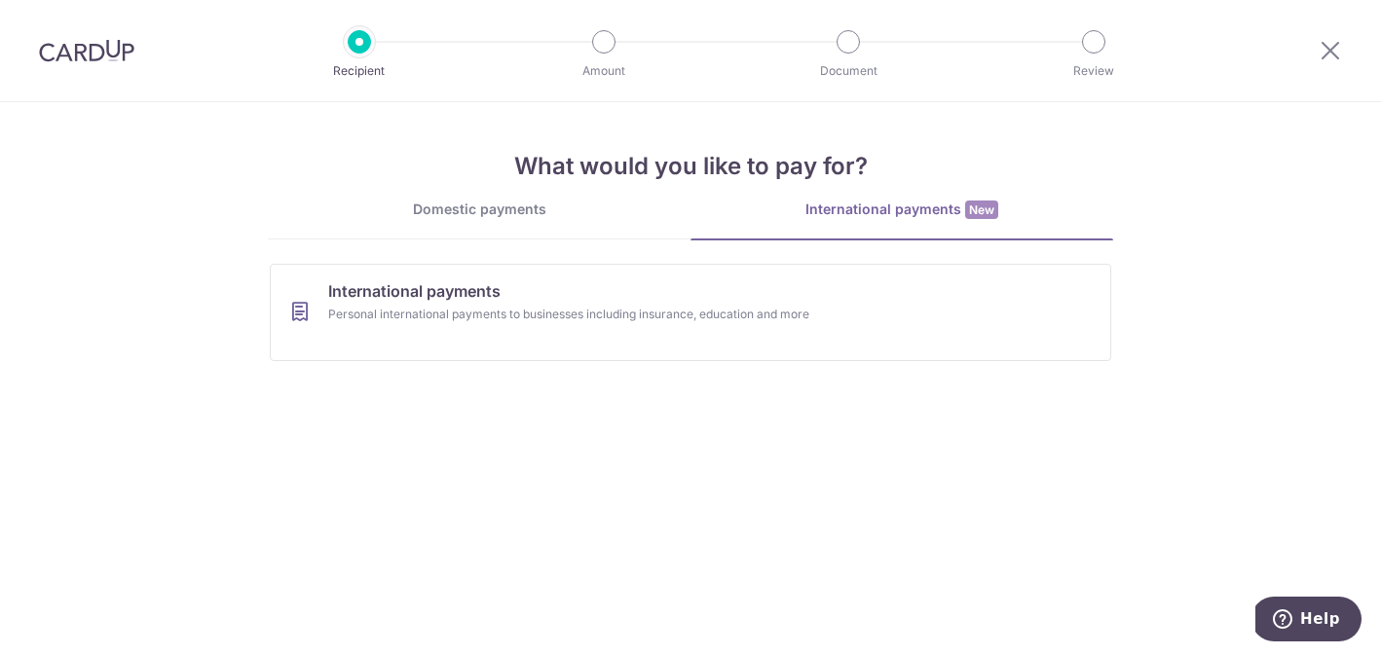
click at [543, 202] on div "Domestic payments" at bounding box center [479, 209] width 423 height 19
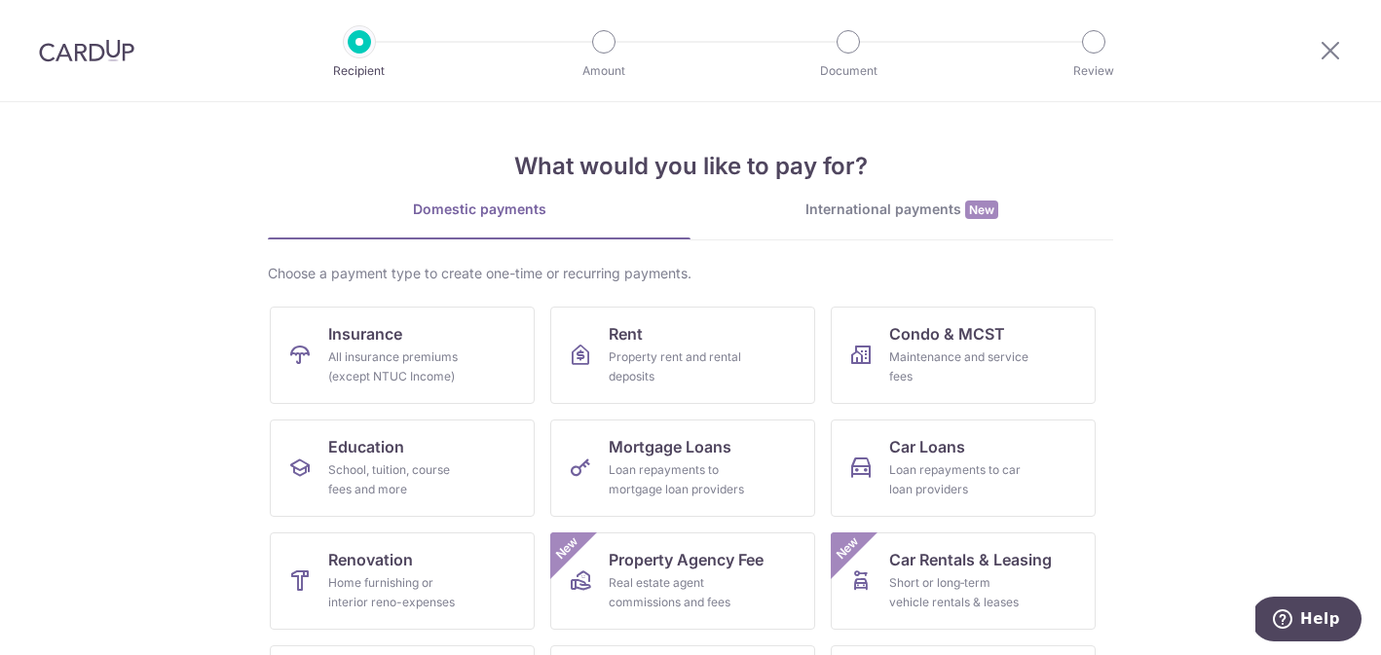
click at [72, 33] on div at bounding box center [86, 50] width 173 height 101
click at [80, 53] on img at bounding box center [86, 50] width 95 height 23
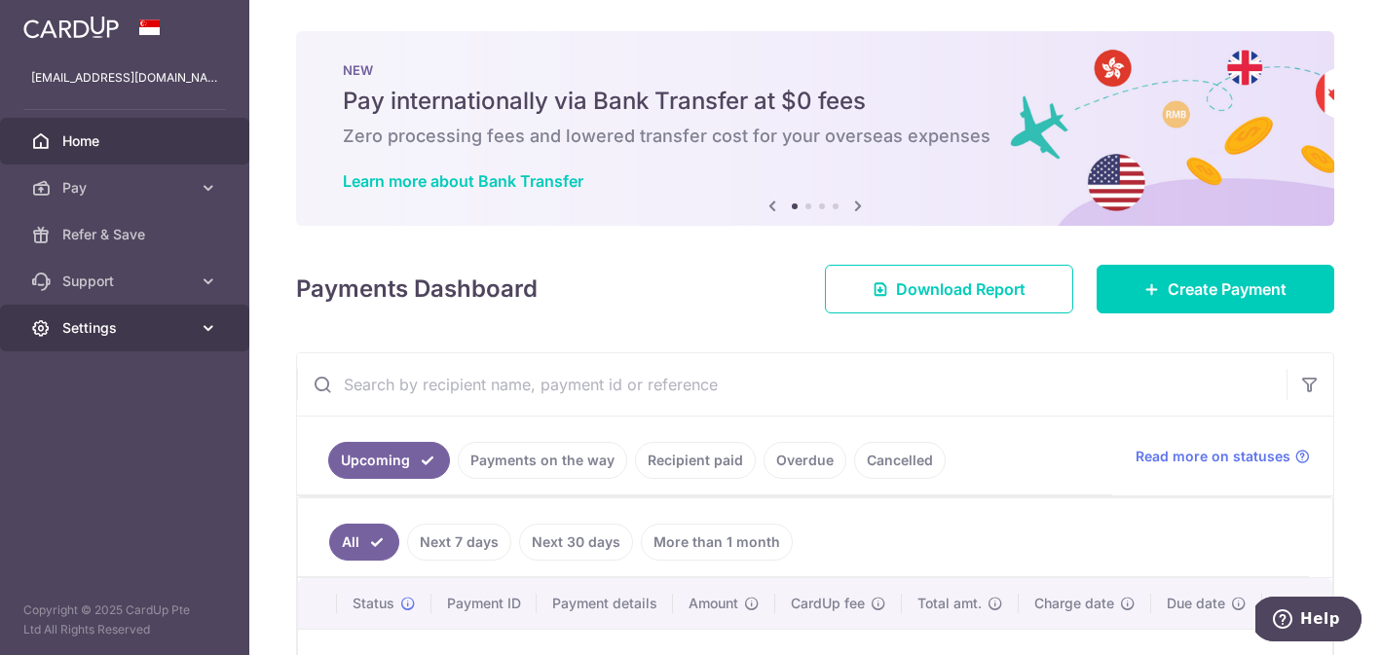
click at [168, 321] on span "Settings" at bounding box center [126, 327] width 129 height 19
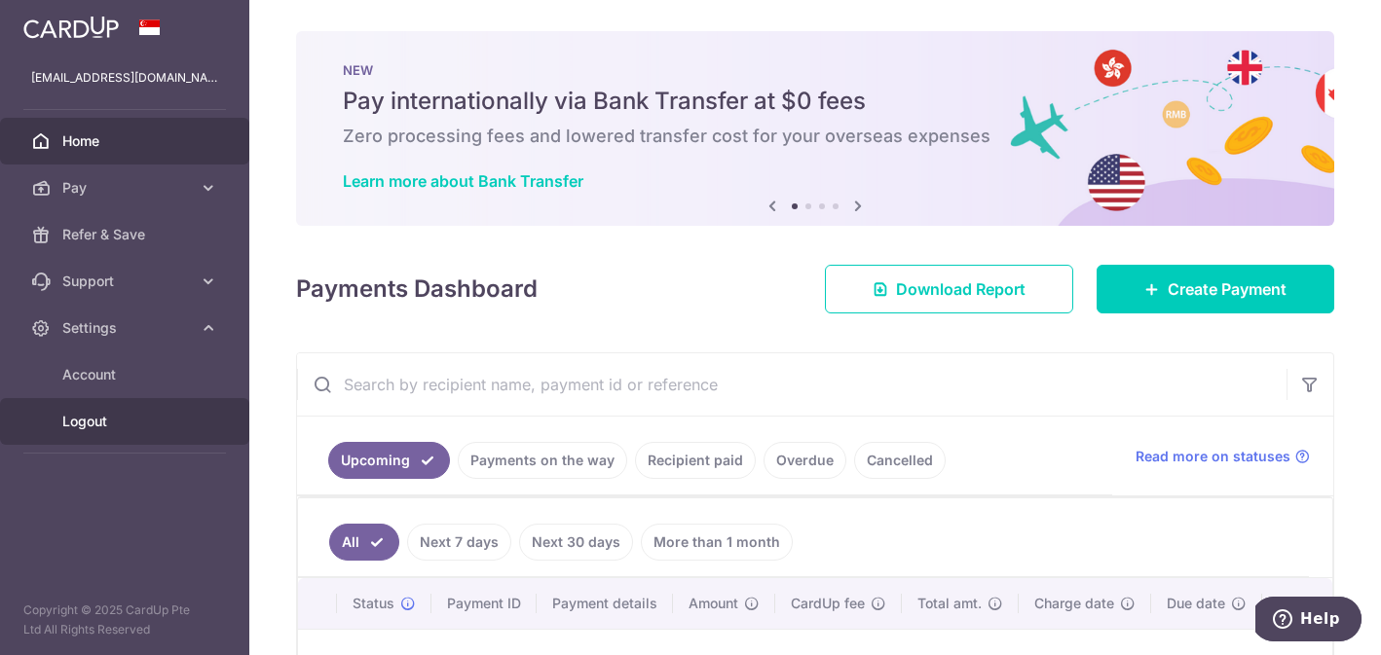
click at [126, 413] on span "Logout" at bounding box center [126, 421] width 129 height 19
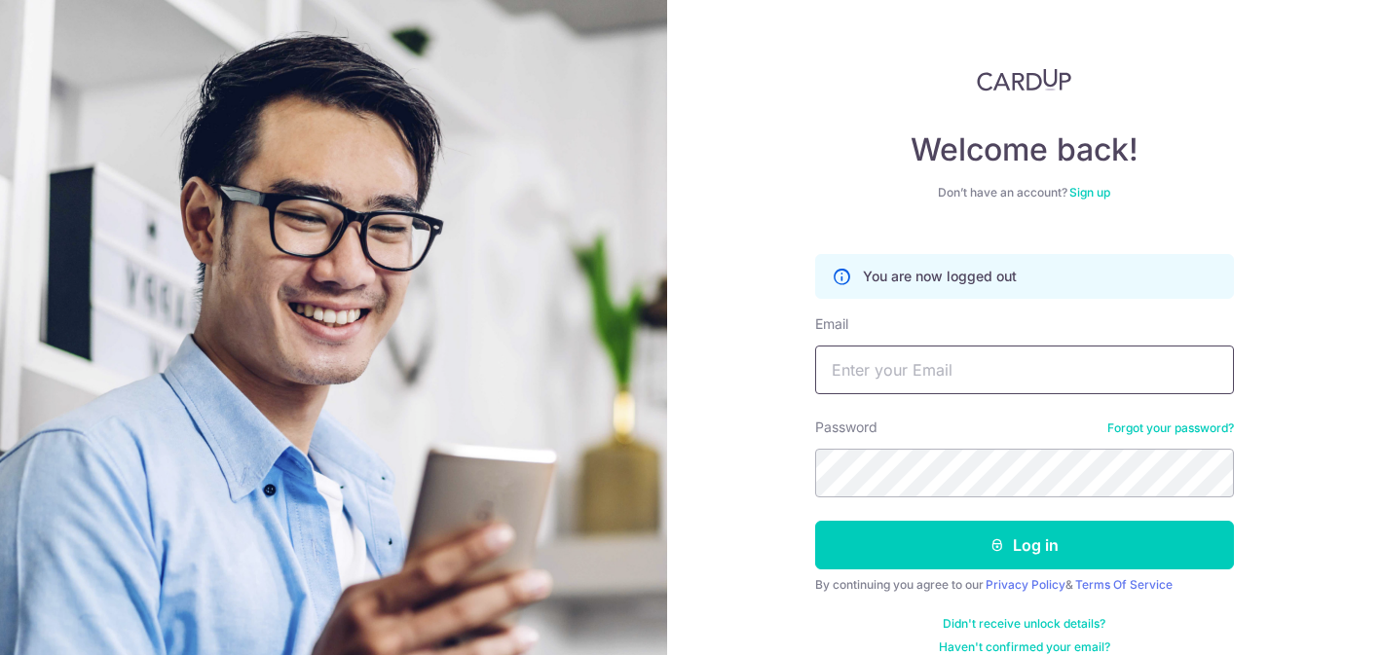
click at [917, 352] on input "Email" at bounding box center [1024, 370] width 419 height 49
type input "[EMAIL_ADDRESS][DOMAIN_NAME]"
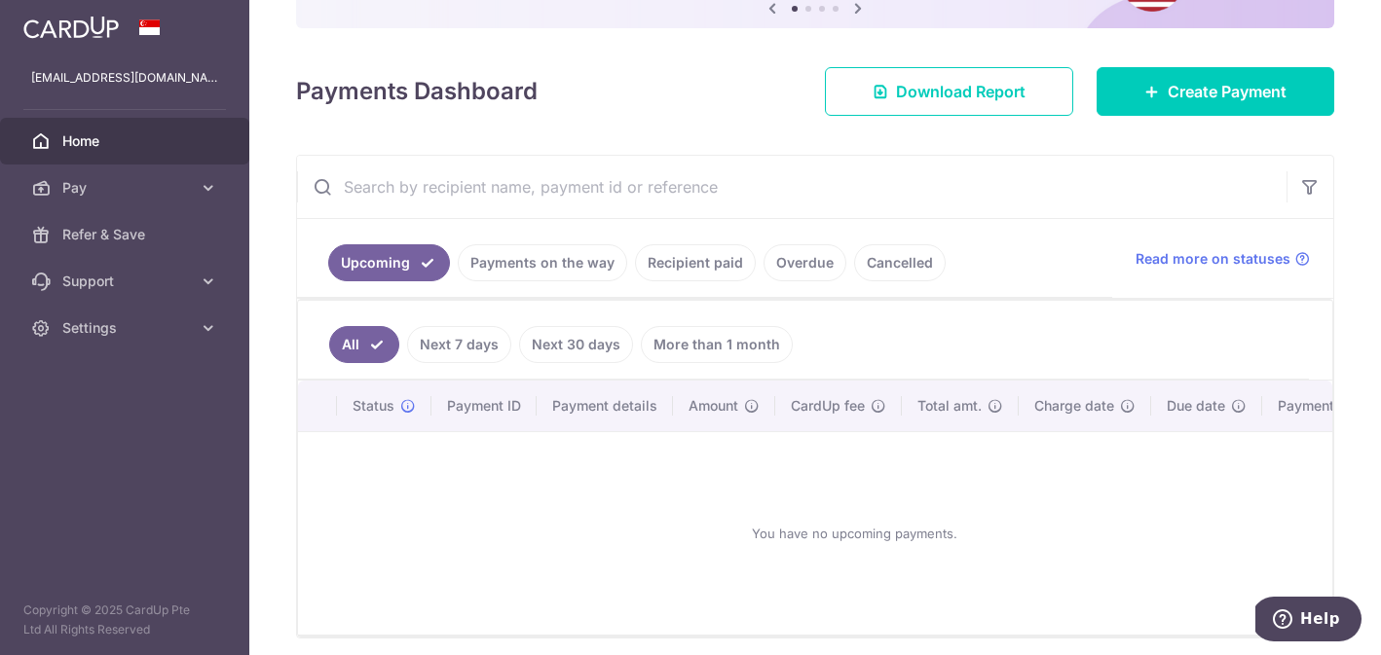
scroll to position [296, 0]
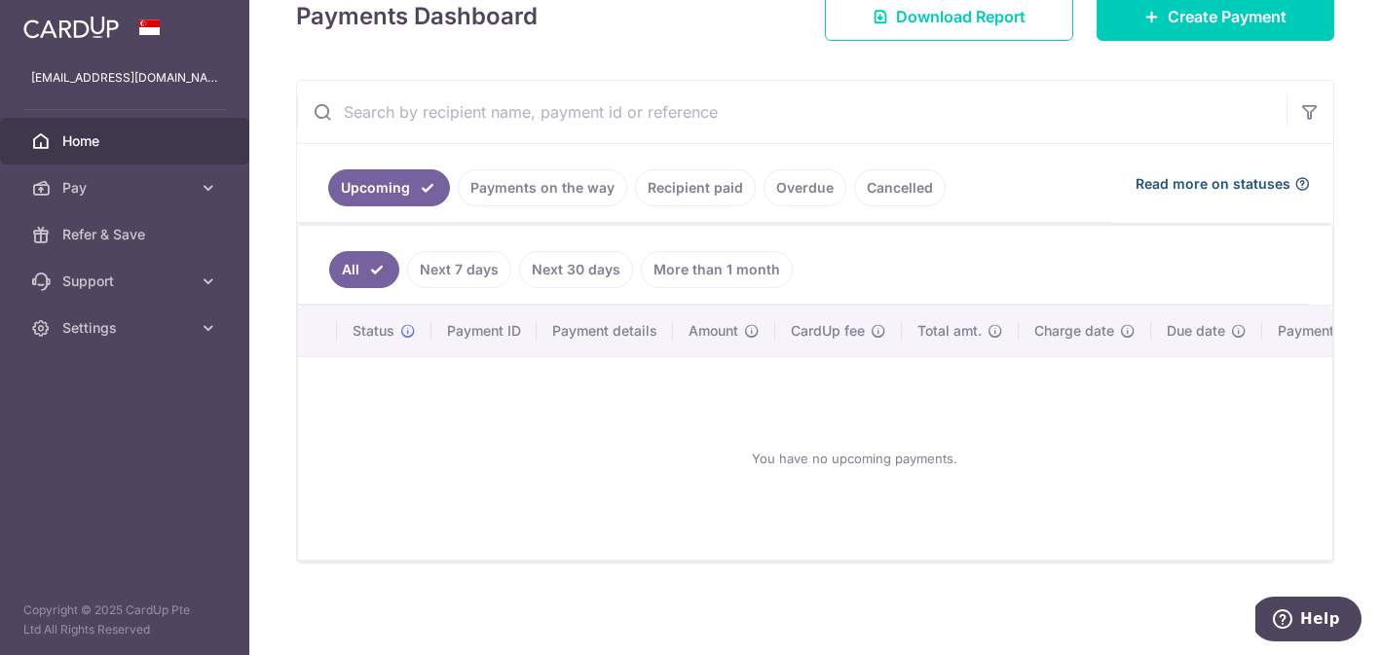
click at [1298, 182] on icon at bounding box center [1302, 184] width 16 height 16
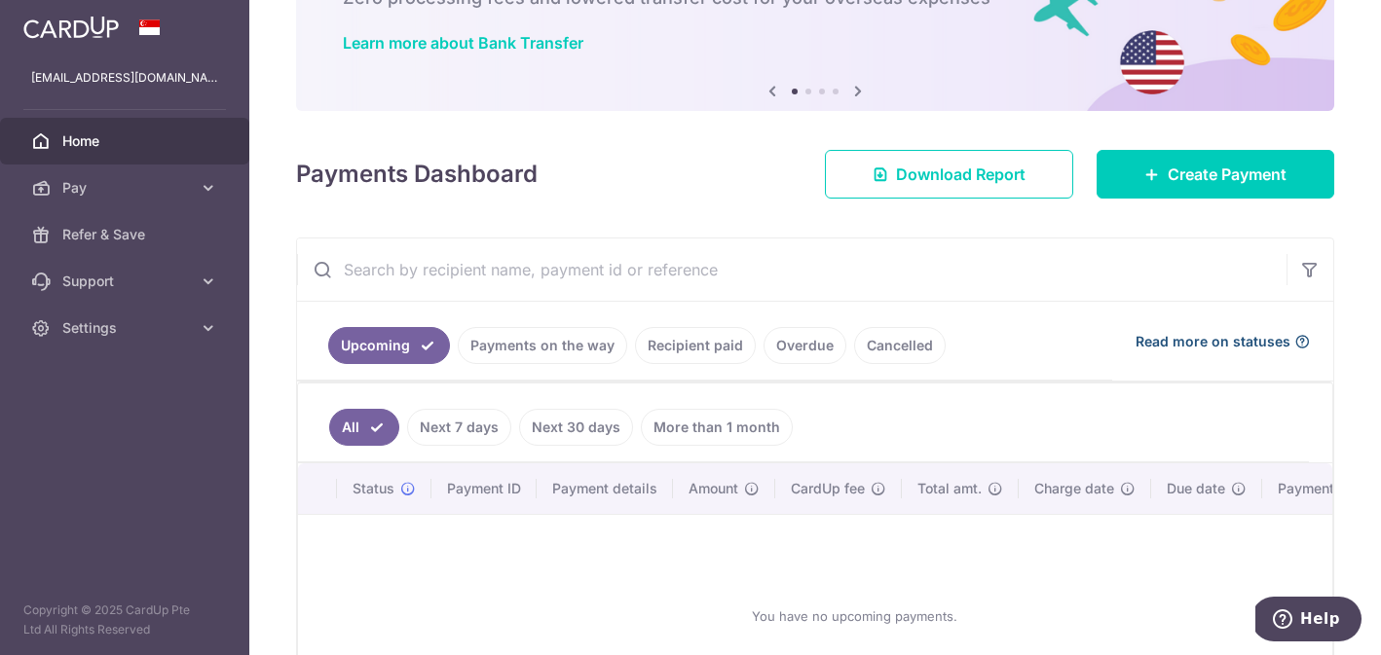
scroll to position [0, 0]
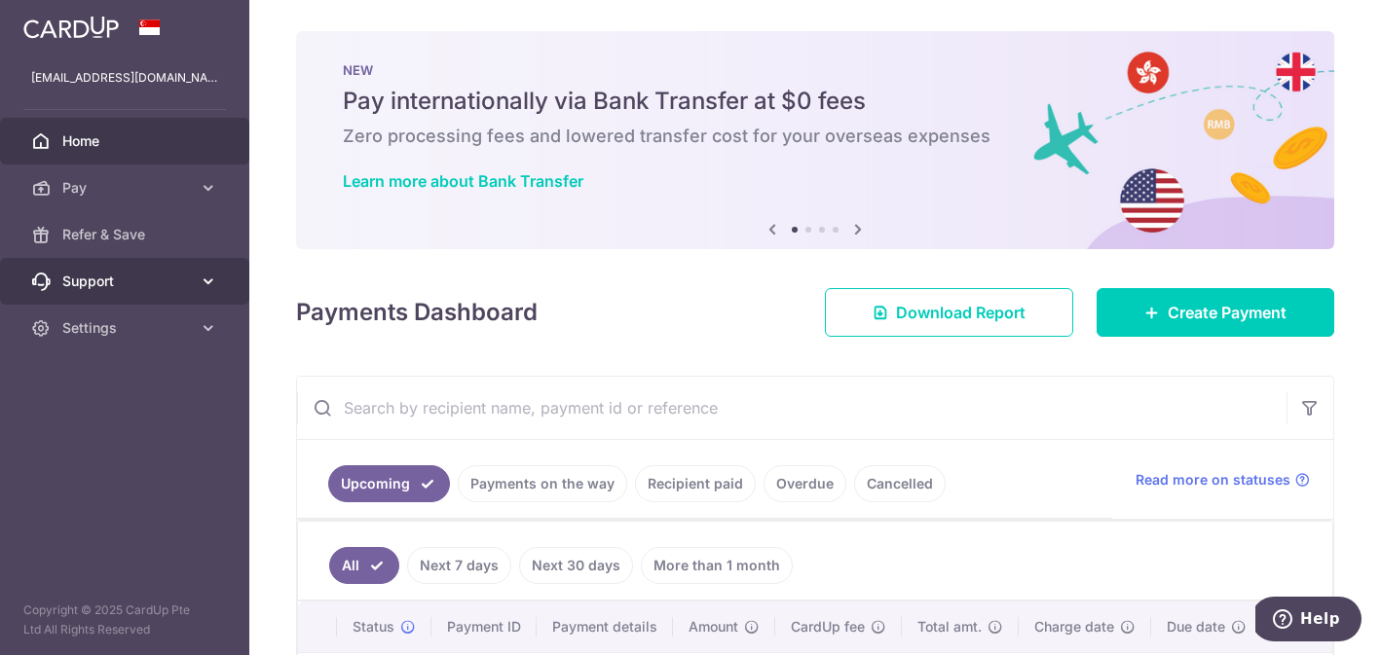
click at [142, 270] on link "Support" at bounding box center [124, 281] width 249 height 47
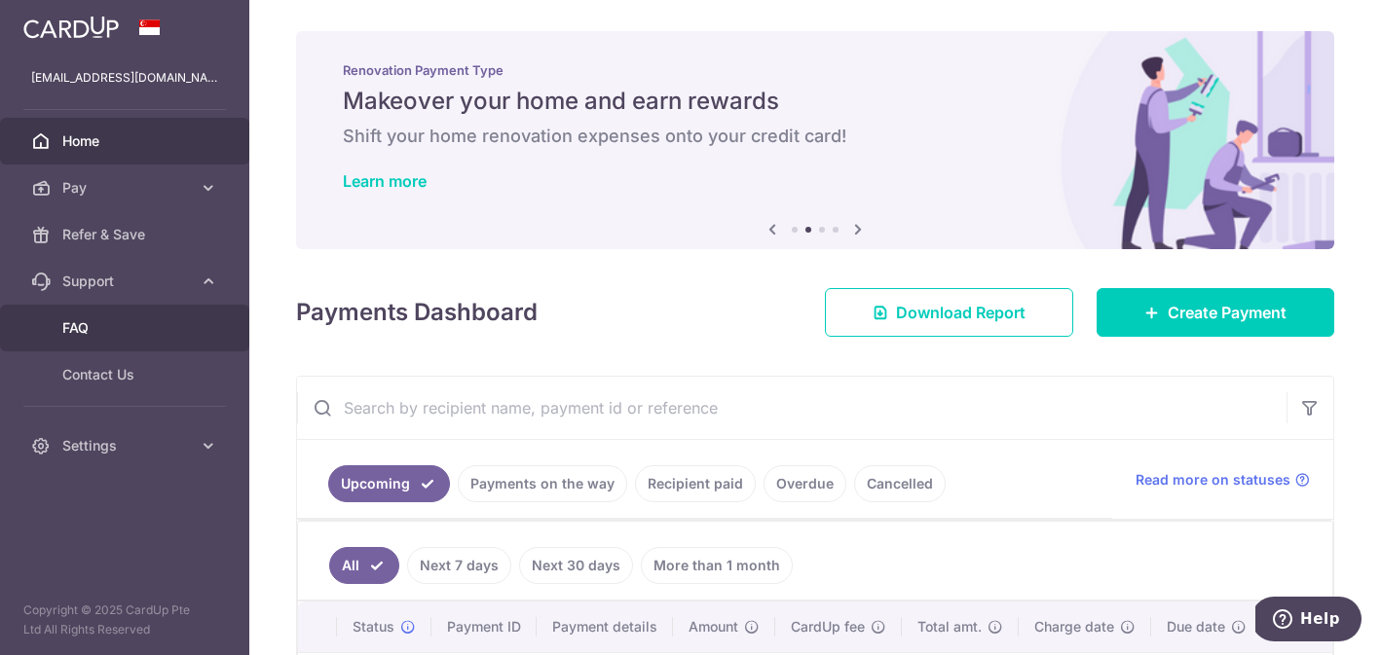
click at [84, 329] on span "FAQ" at bounding box center [126, 327] width 129 height 19
